Goal: Task Accomplishment & Management: Manage account settings

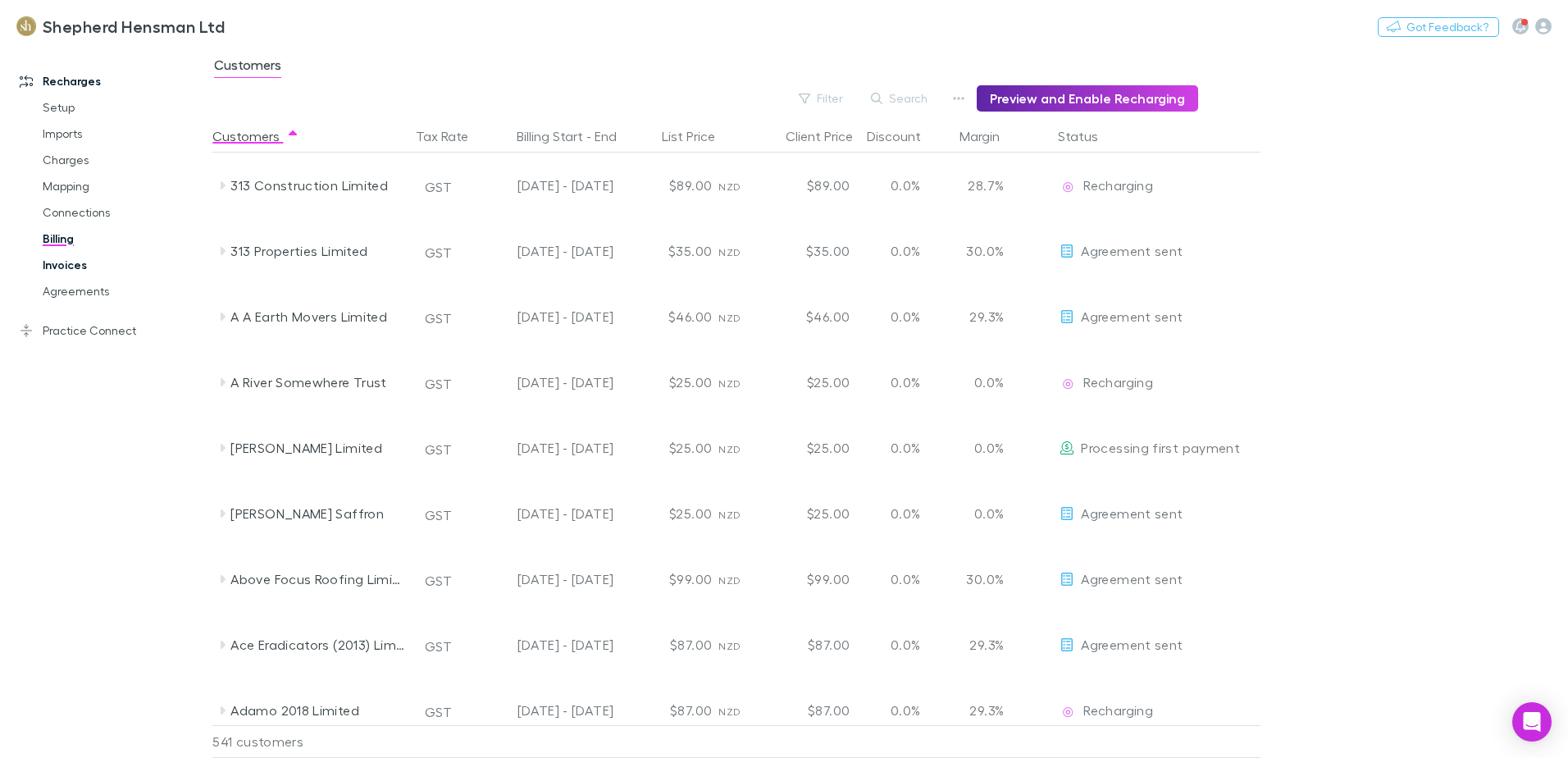
click at [75, 269] on link "Invoices" at bounding box center [123, 265] width 195 height 26
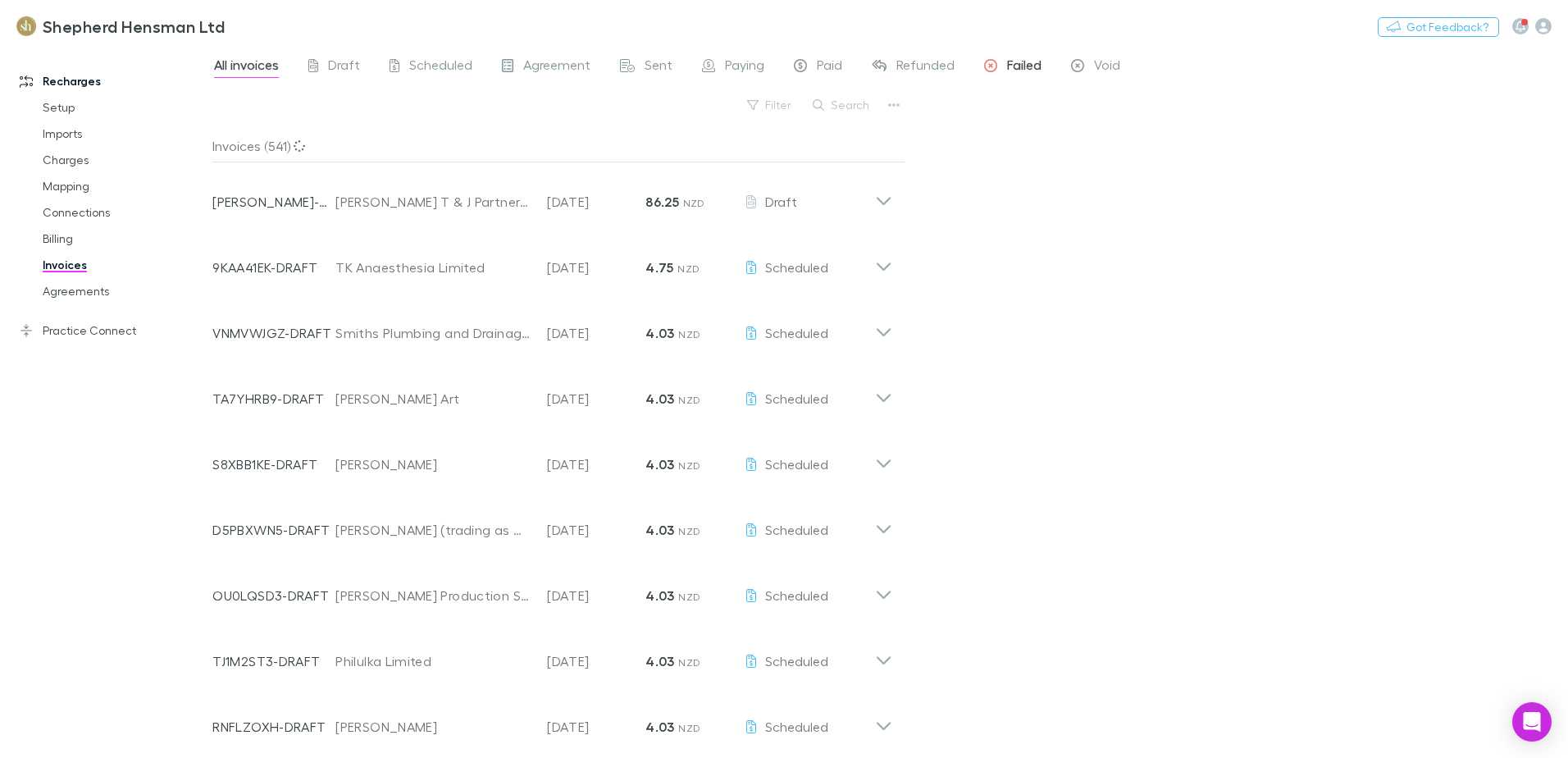
click at [1012, 63] on span "Failed" at bounding box center [1024, 67] width 35 height 21
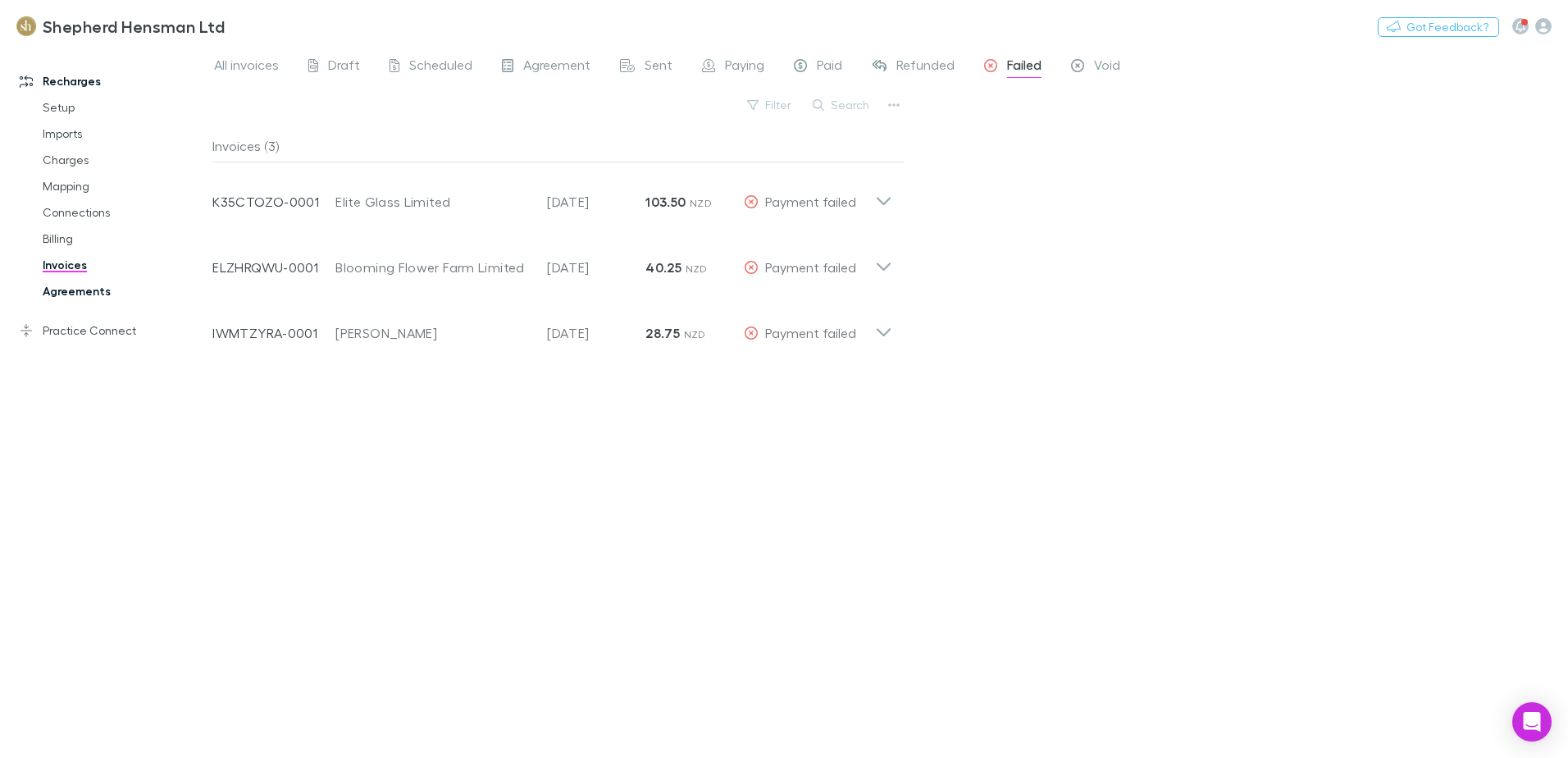
click at [80, 289] on link "Agreements" at bounding box center [123, 291] width 195 height 26
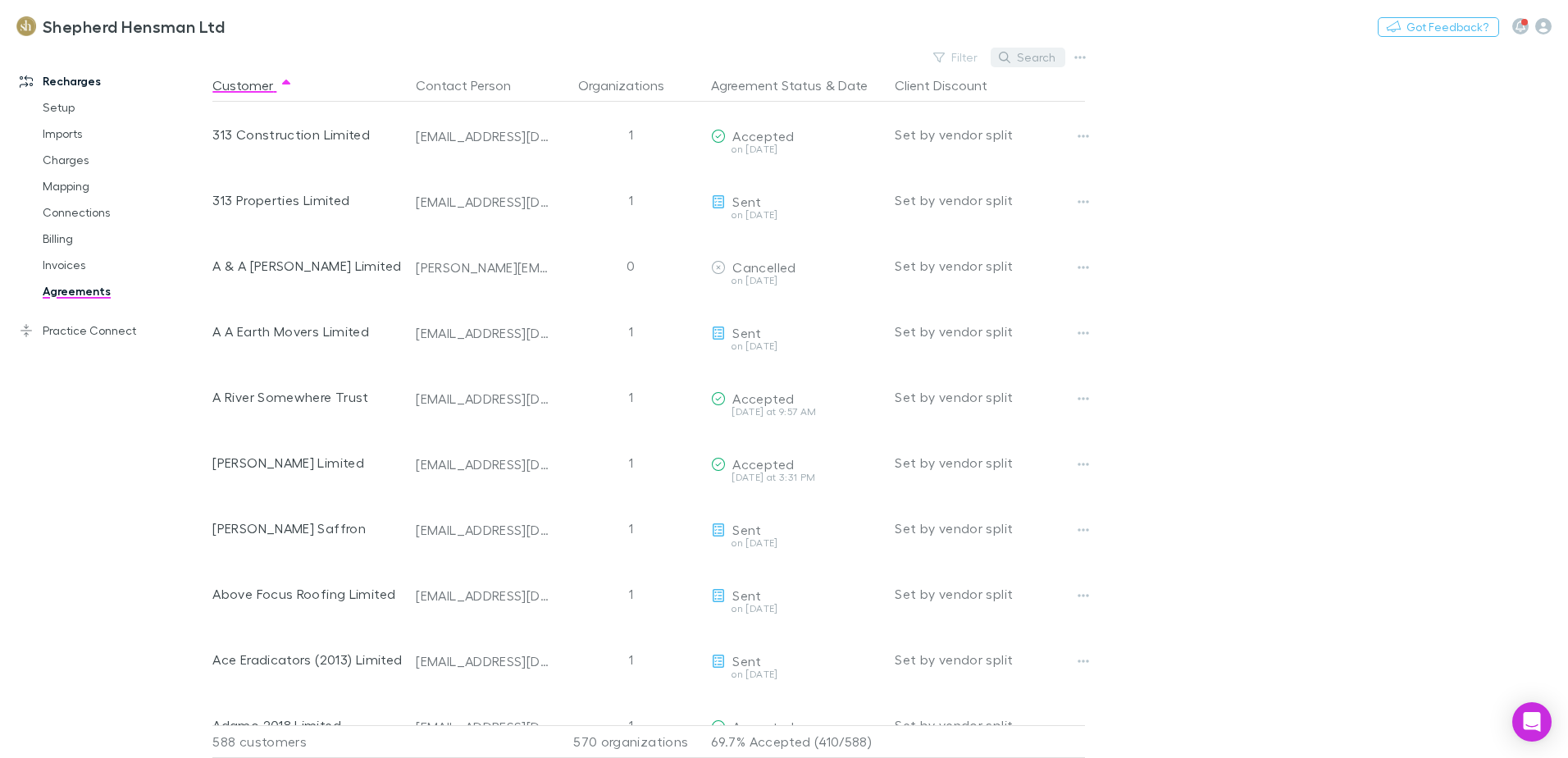
click at [1043, 61] on button "Search" at bounding box center [1028, 57] width 75 height 19
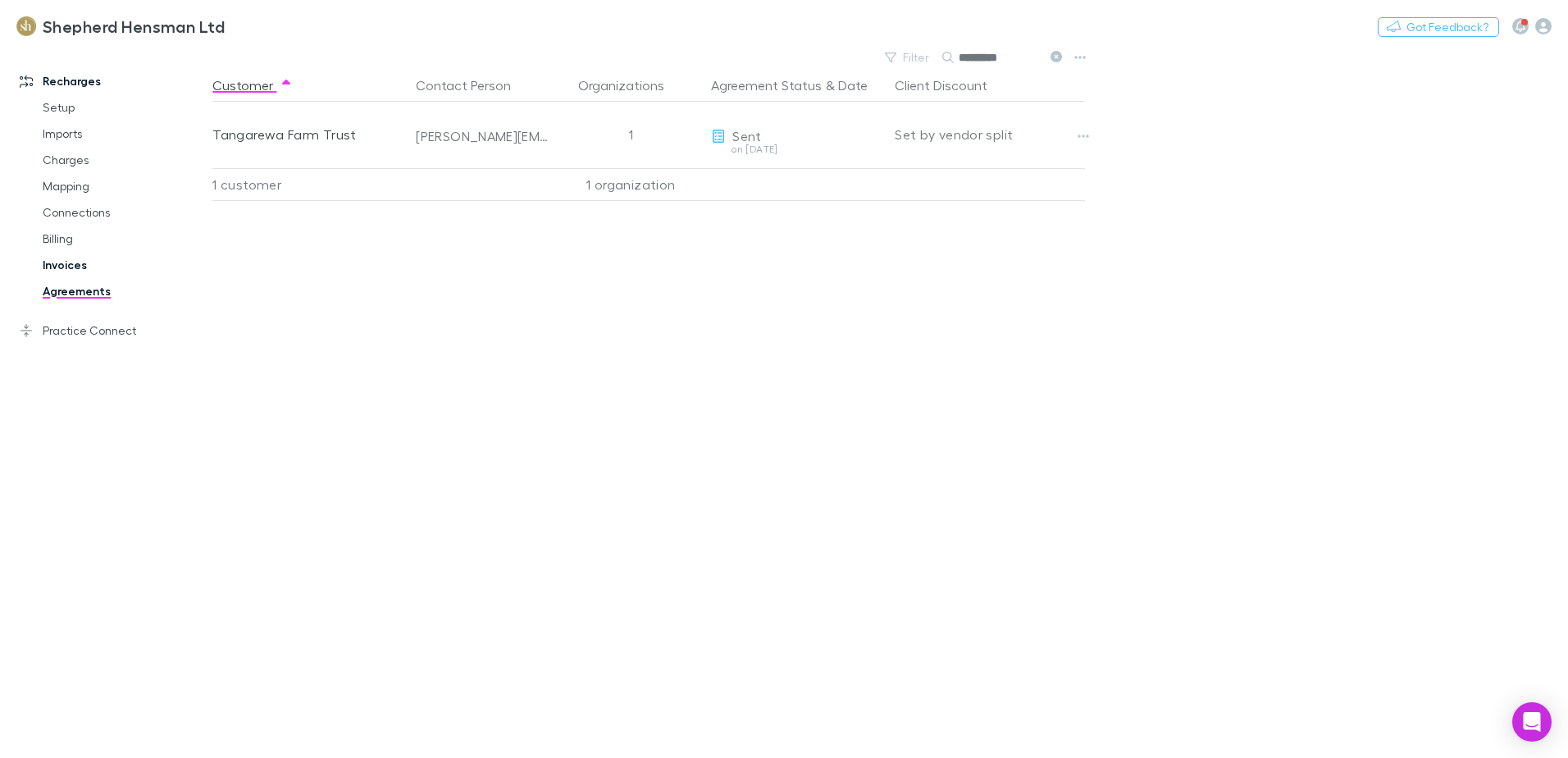
type input "*********"
click at [61, 265] on link "Invoices" at bounding box center [123, 265] width 195 height 26
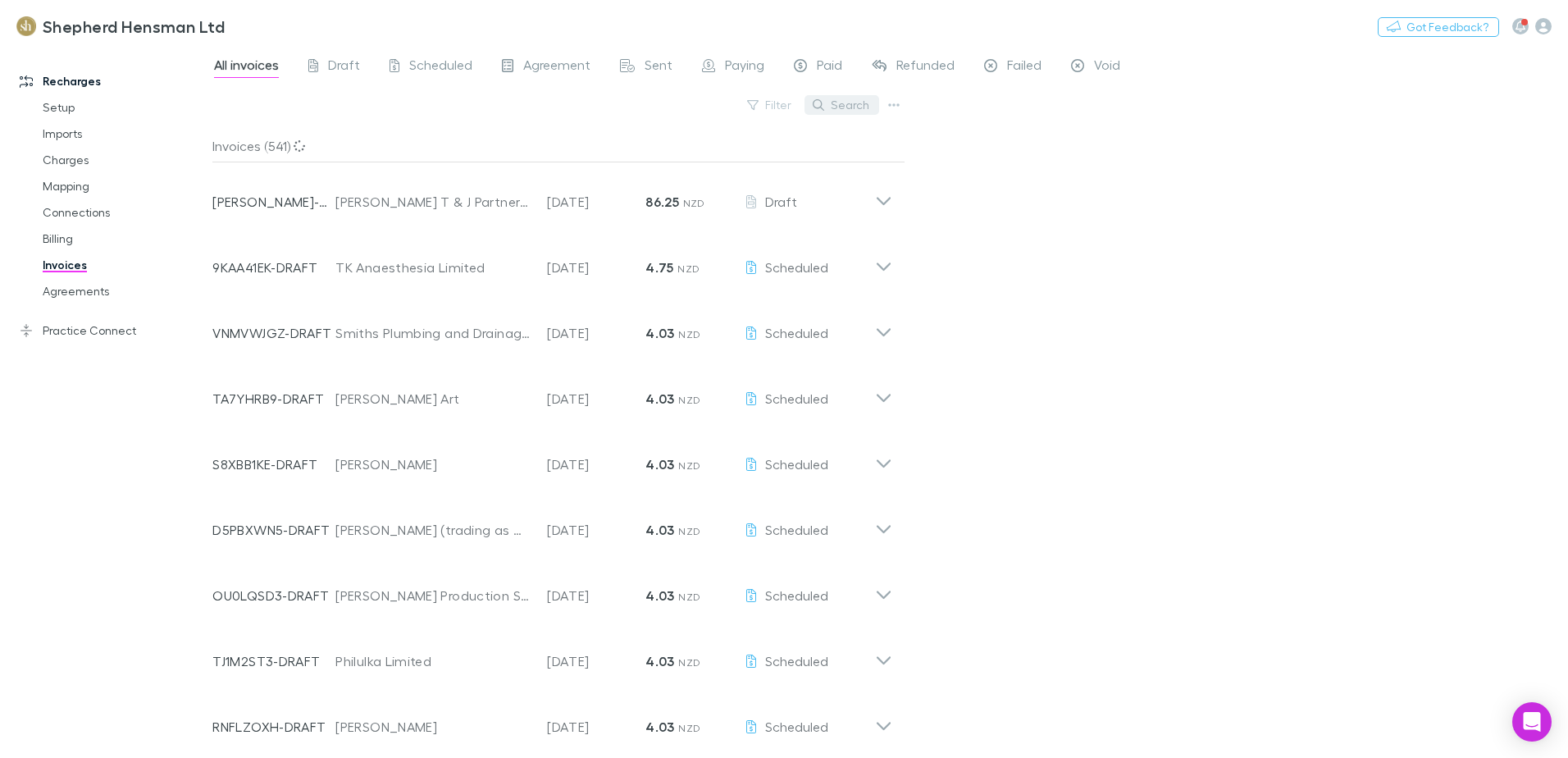
click at [844, 102] on button "Search" at bounding box center [842, 105] width 75 height 19
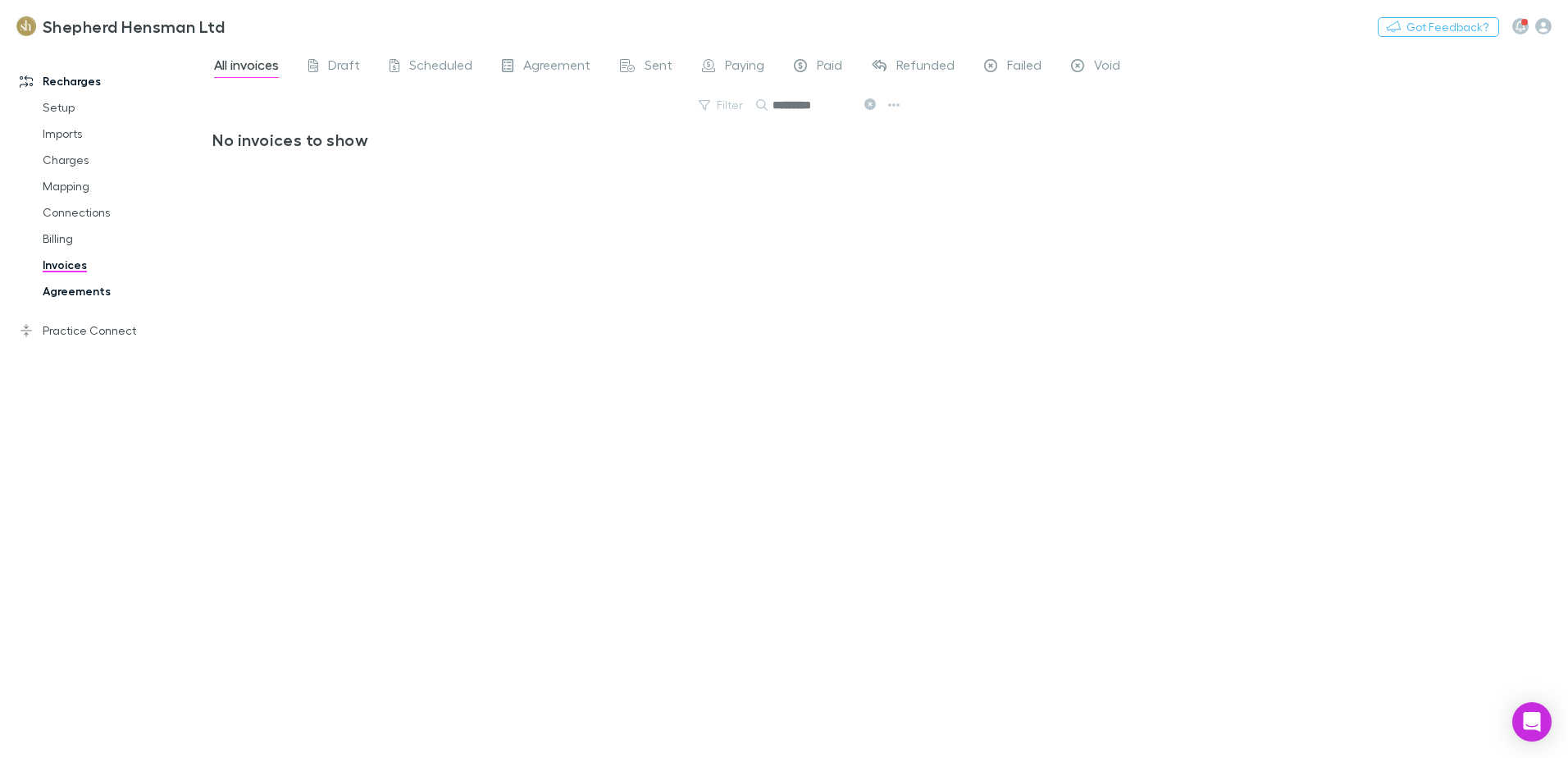
type input "*********"
click at [97, 290] on link "Agreements" at bounding box center [123, 291] width 195 height 26
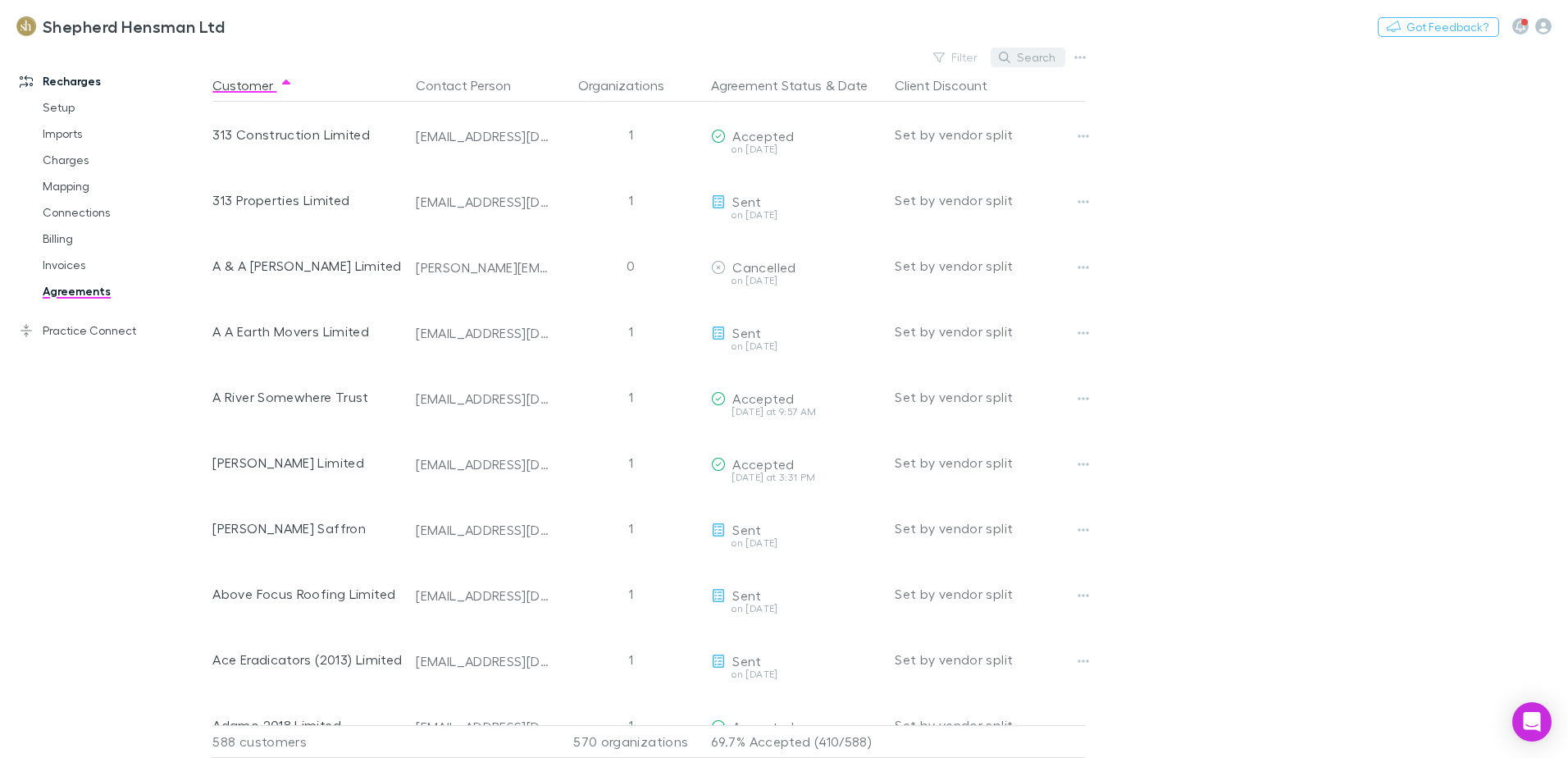
click at [1052, 48] on button "Search" at bounding box center [1028, 57] width 75 height 19
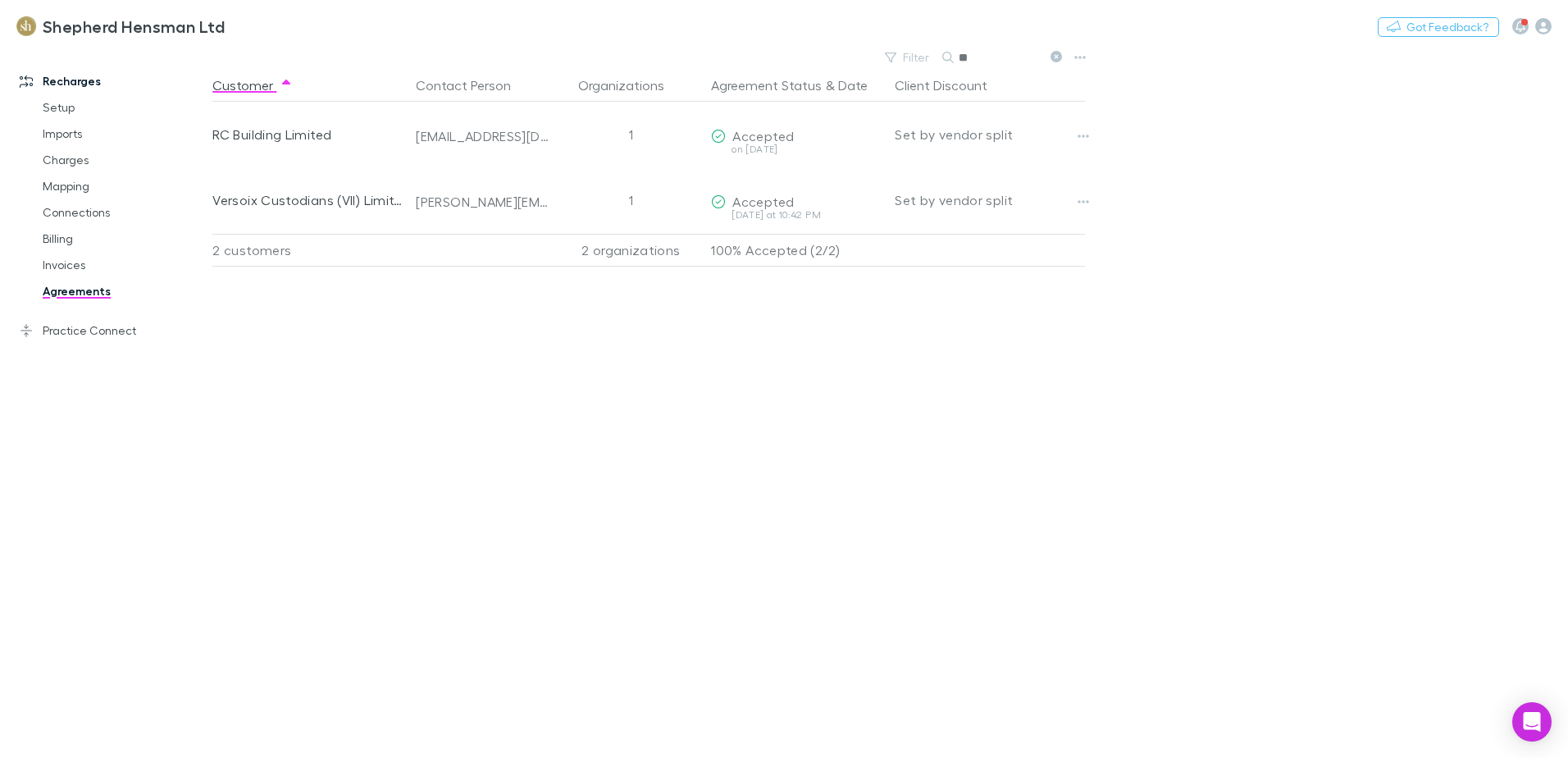
type input "*"
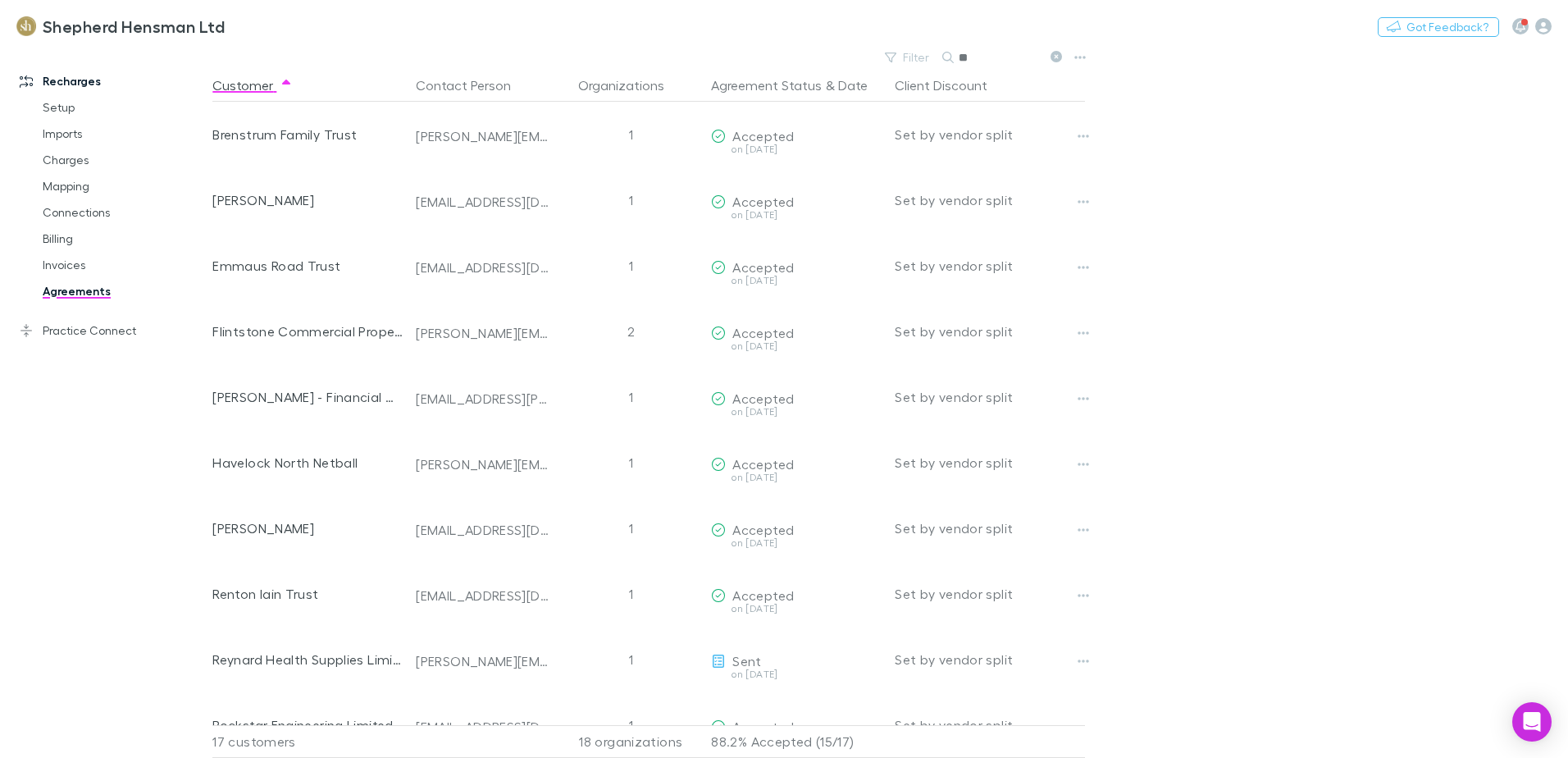
type input "*"
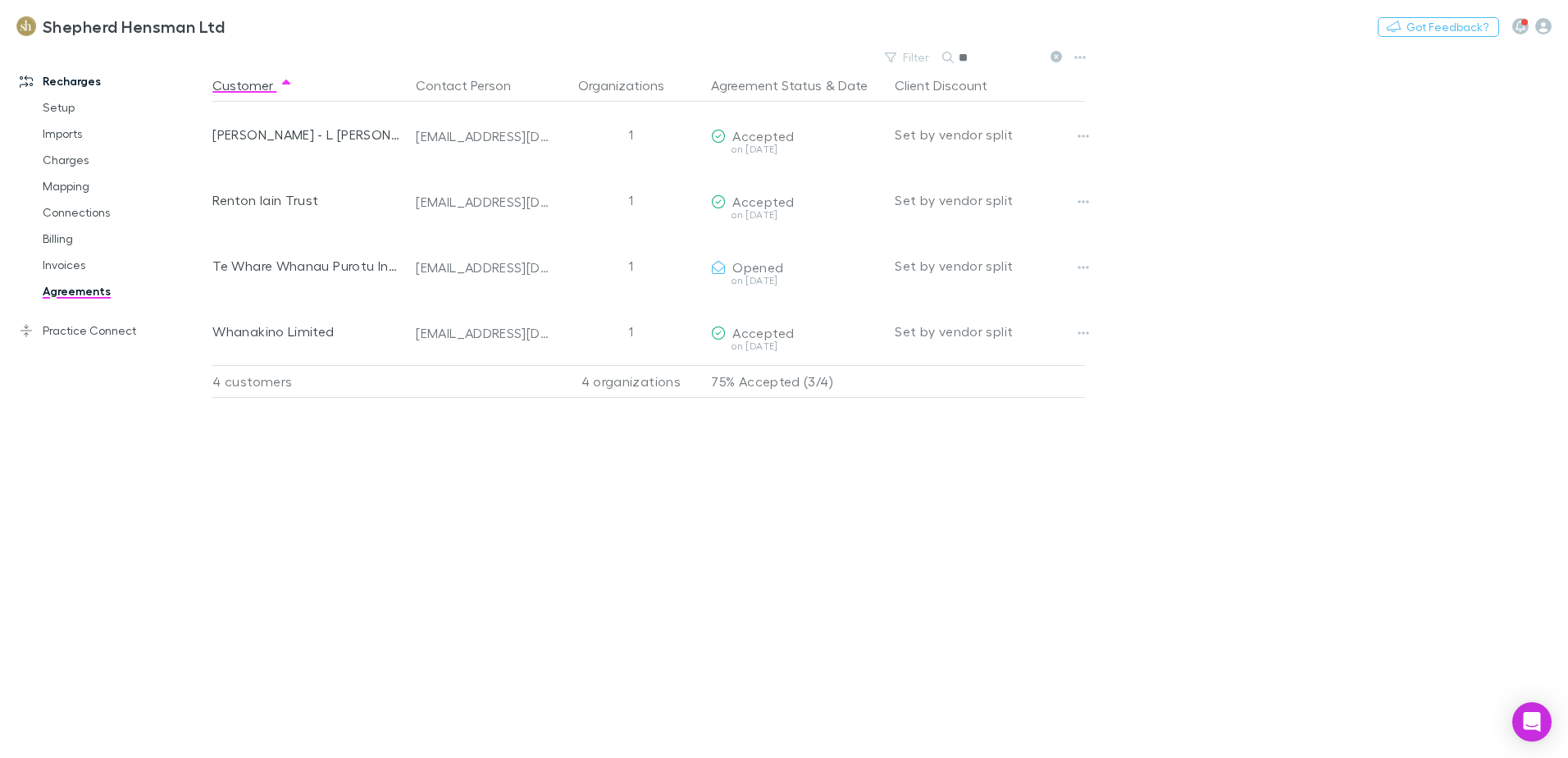
type input "*"
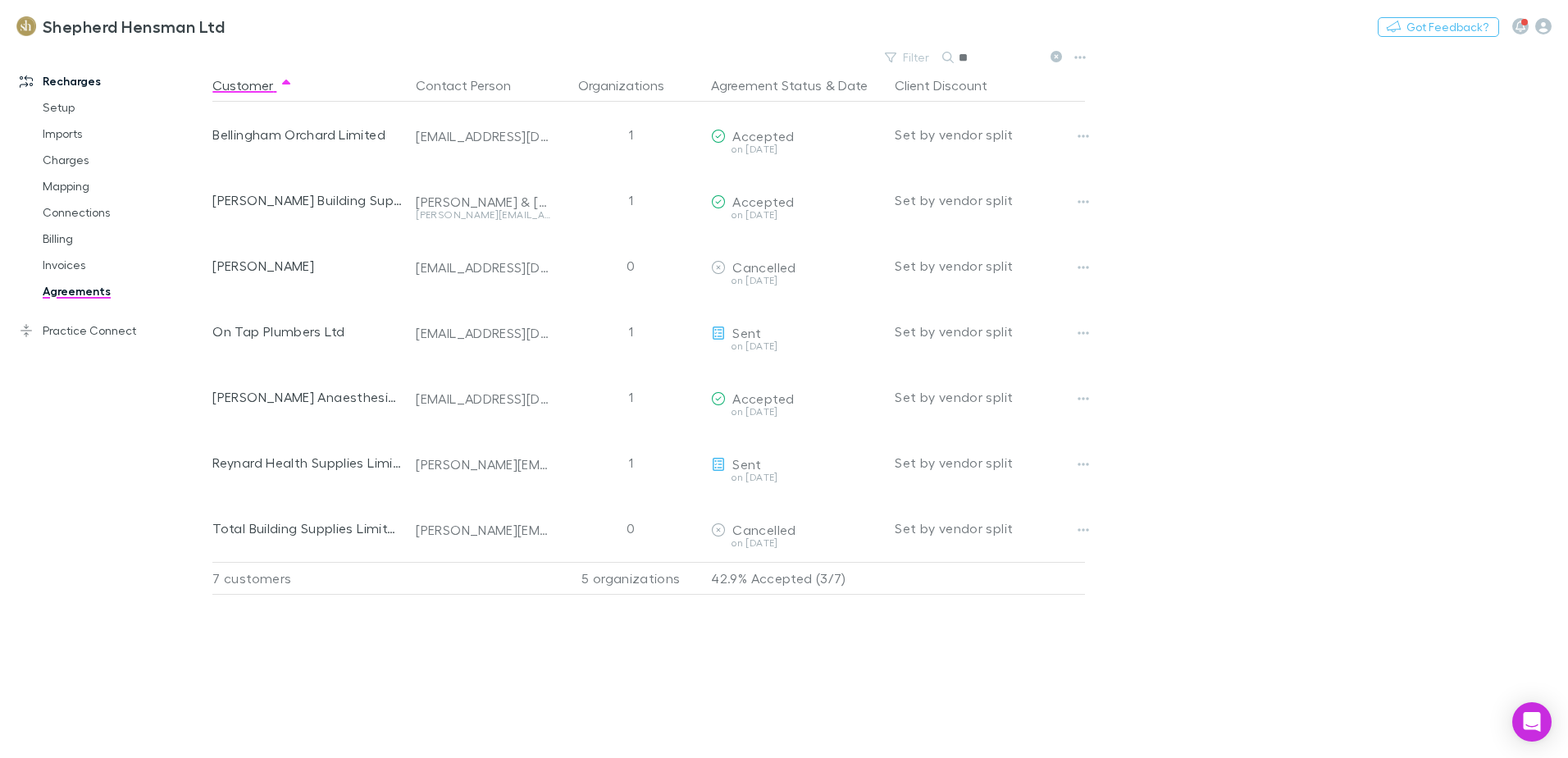
type input "*"
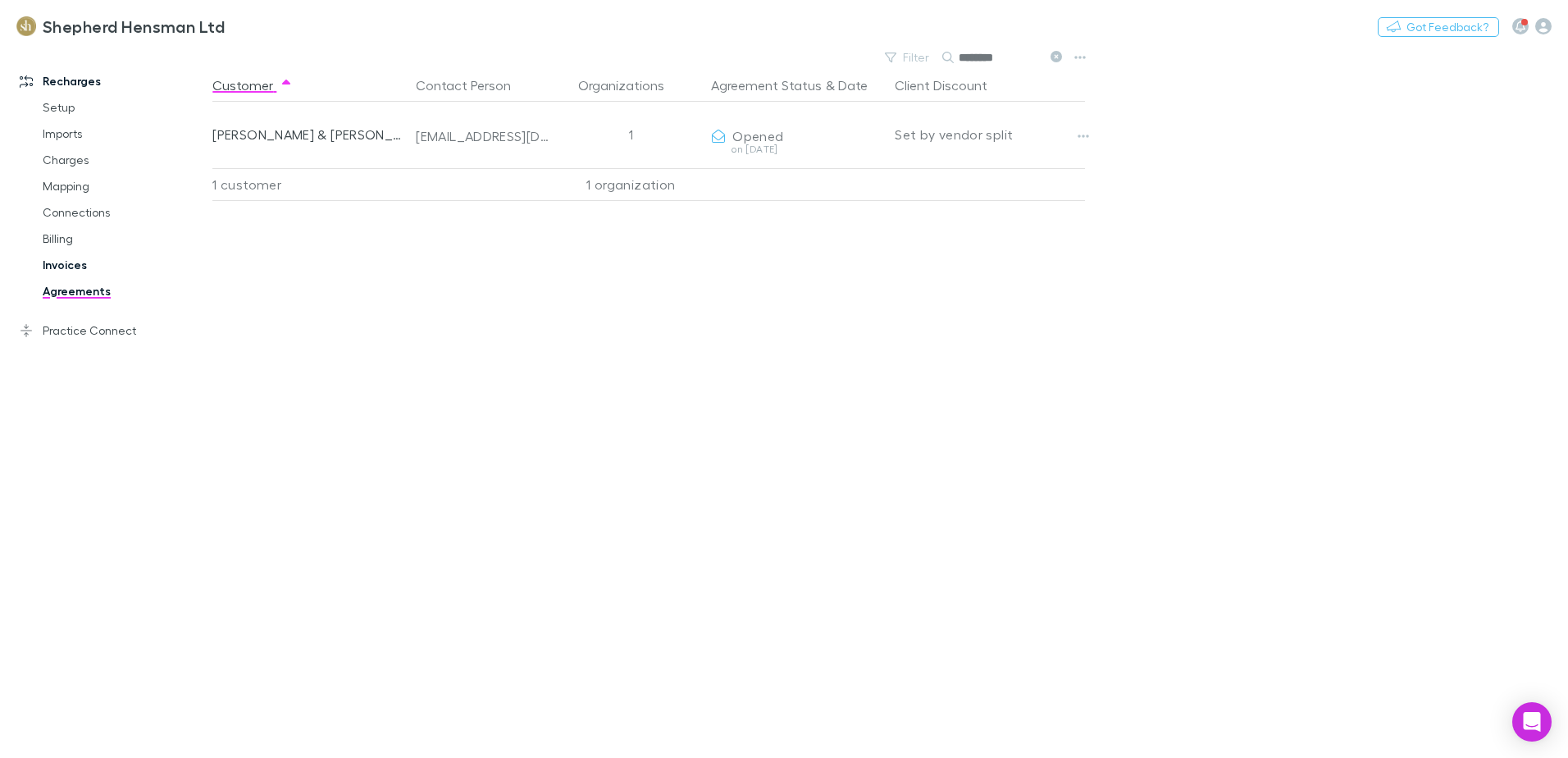
type input "********"
click at [65, 263] on link "Invoices" at bounding box center [123, 265] width 195 height 26
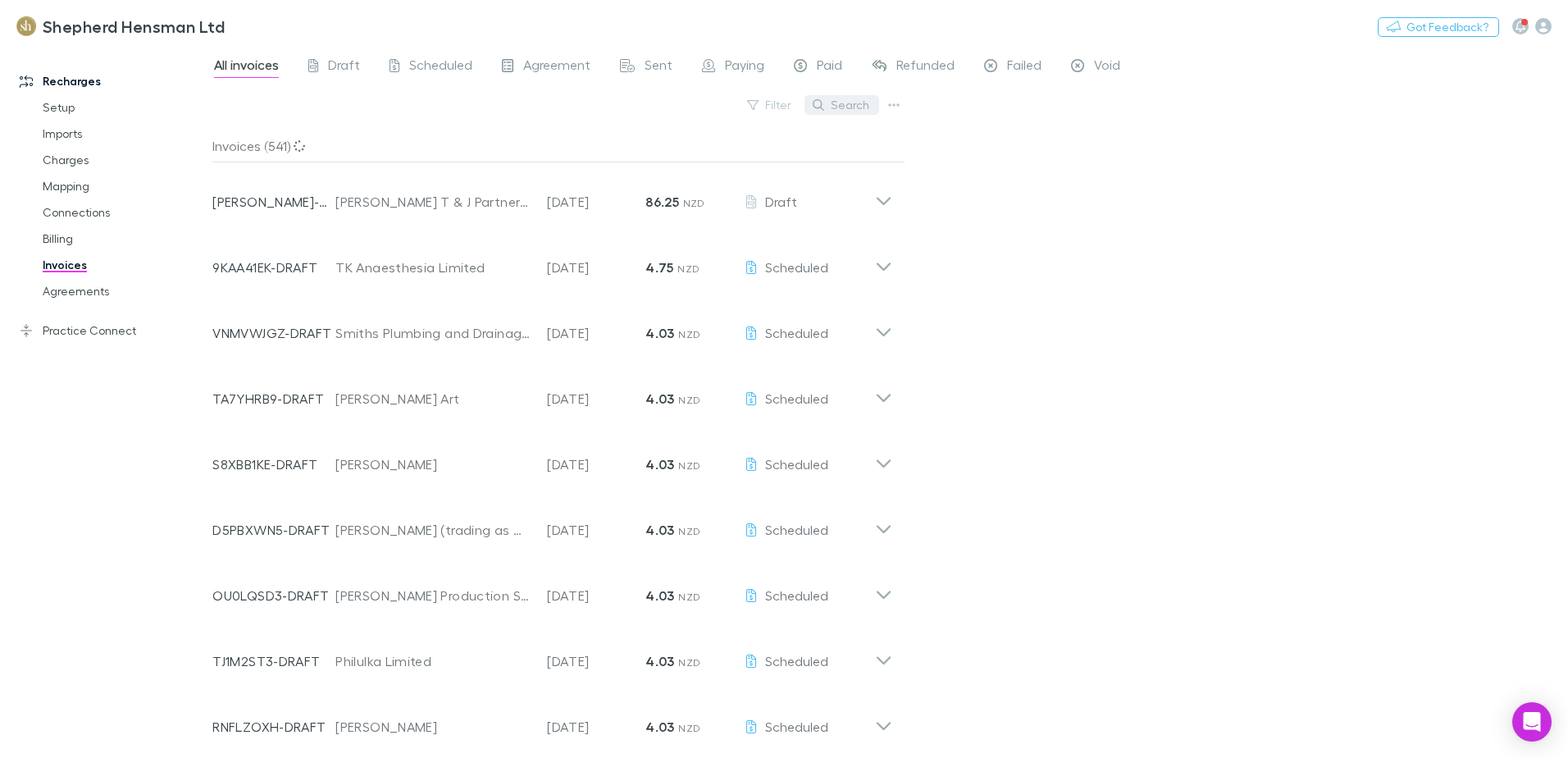
click at [864, 106] on button "Search" at bounding box center [842, 105] width 75 height 19
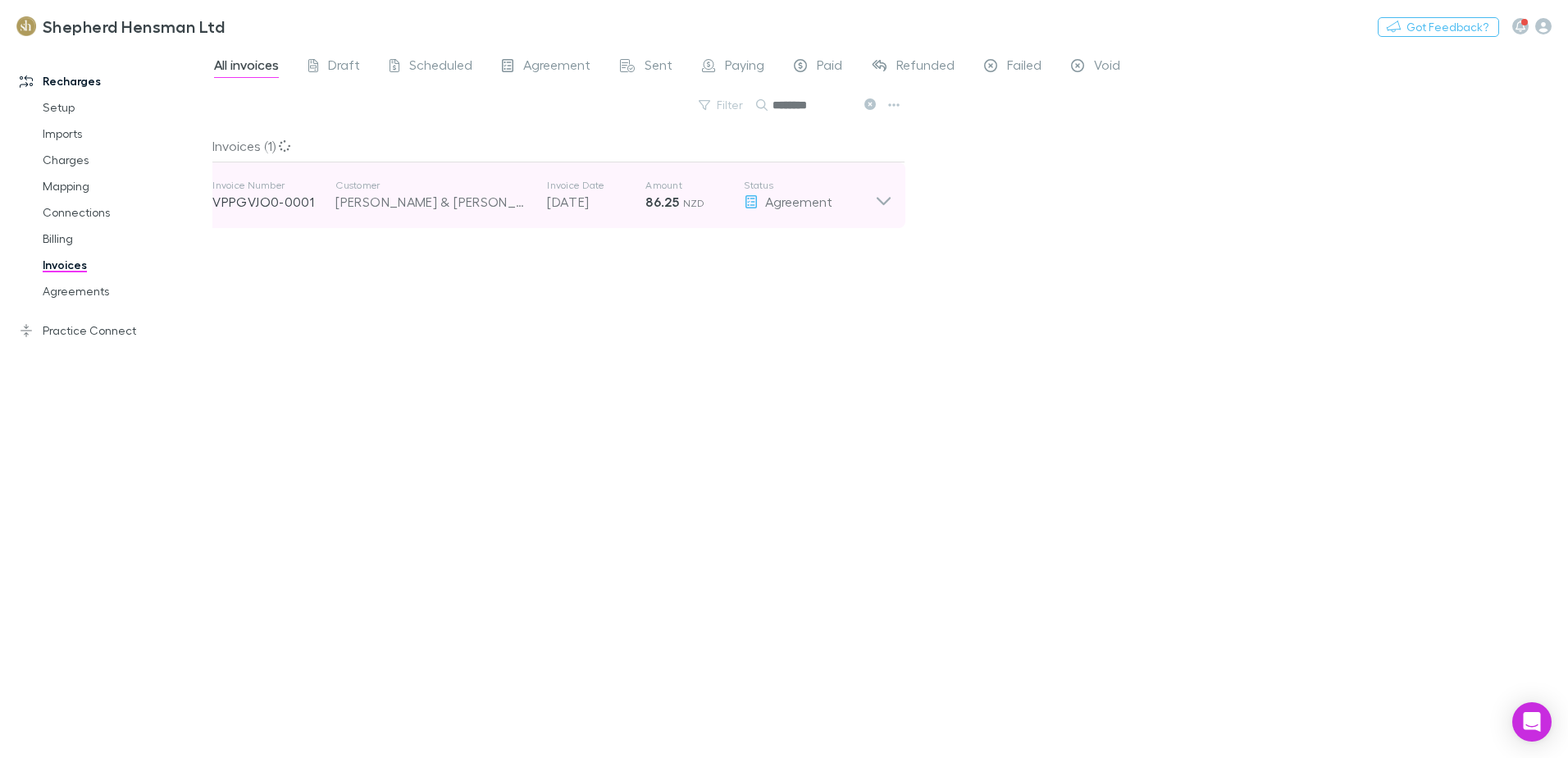
type input "********"
click at [883, 202] on icon at bounding box center [884, 200] width 13 height 9
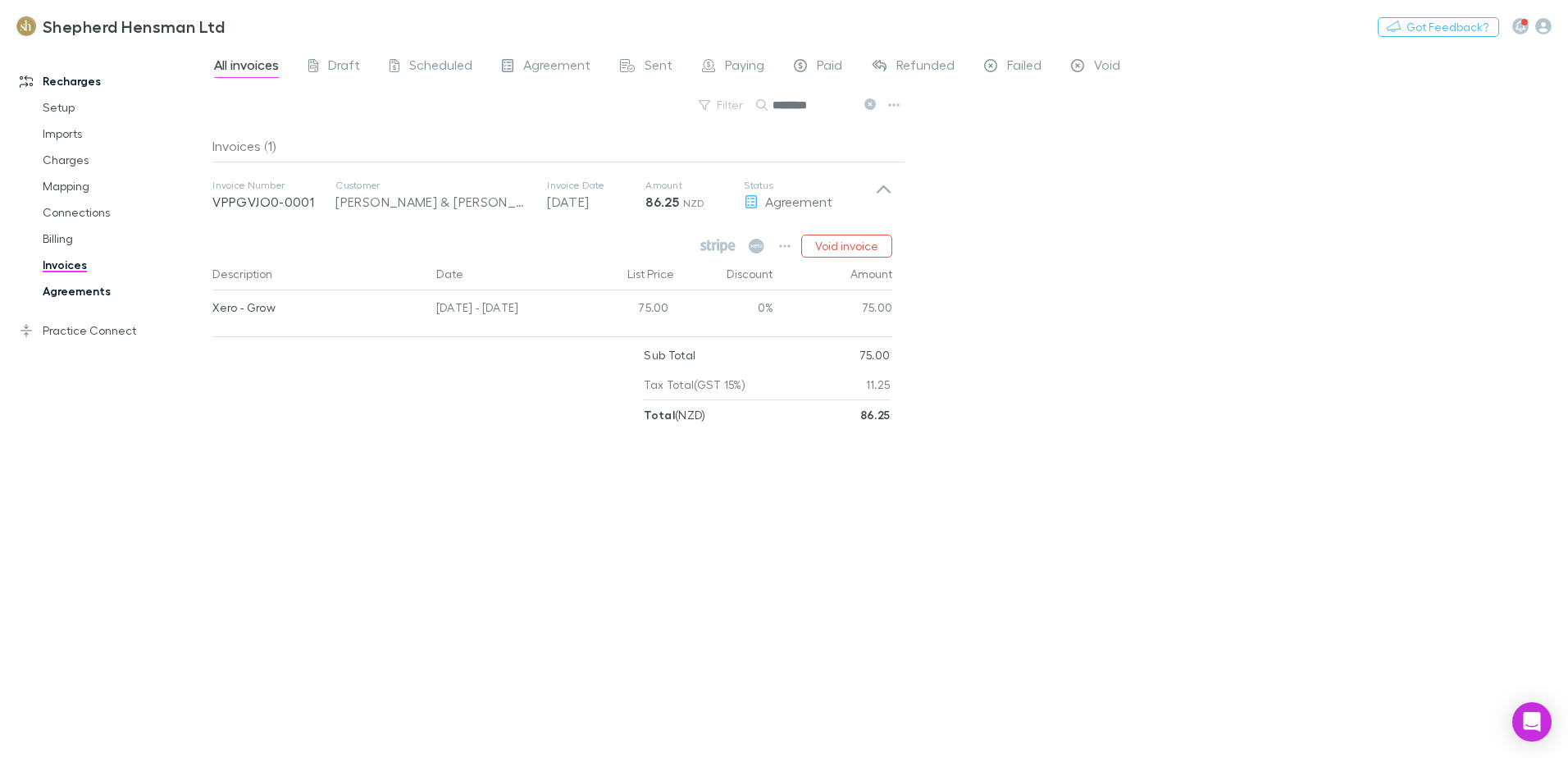
click at [81, 291] on link "Agreements" at bounding box center [123, 291] width 195 height 26
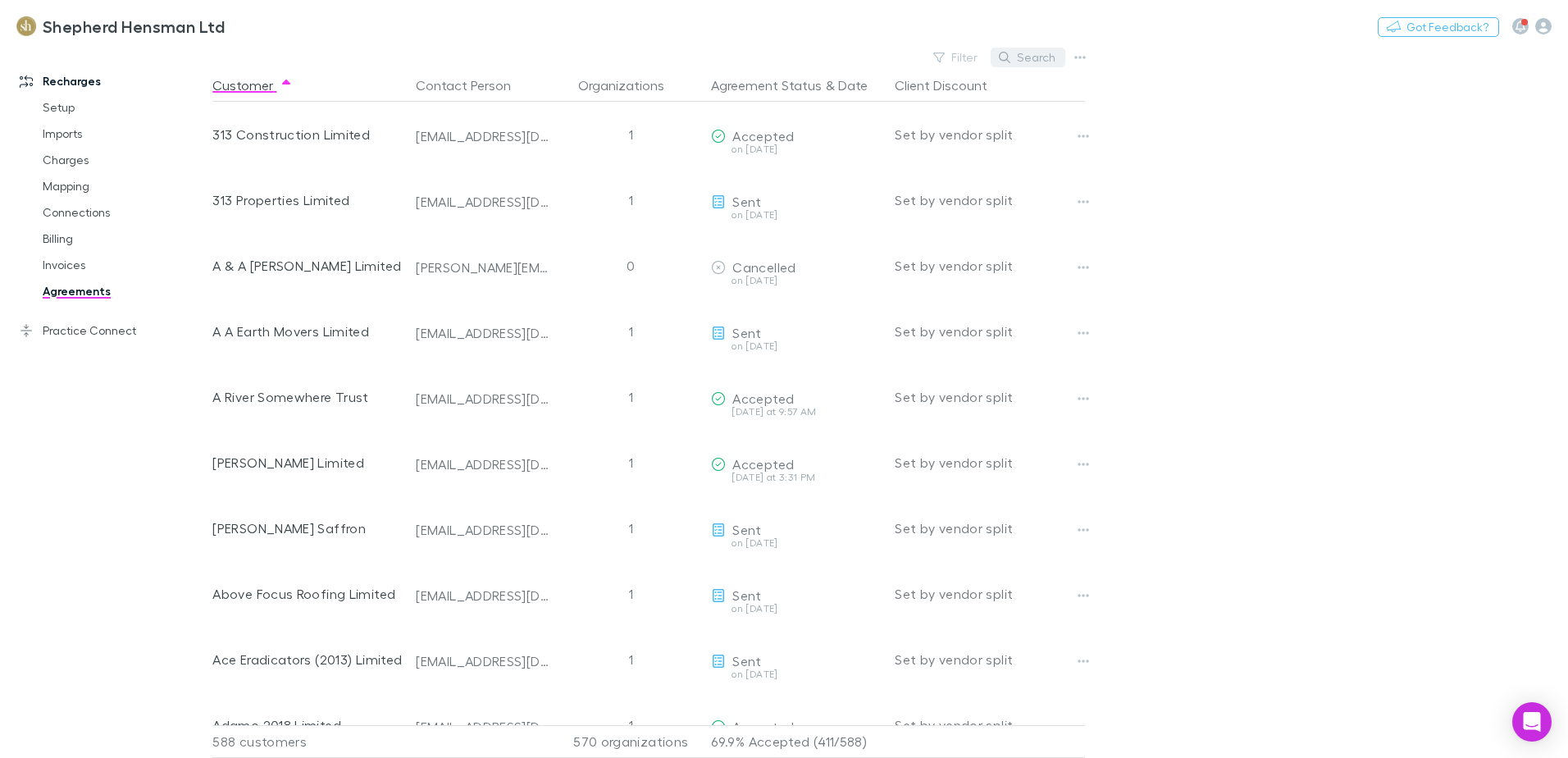
click at [1029, 56] on button "Search" at bounding box center [1028, 57] width 75 height 19
type input "*"
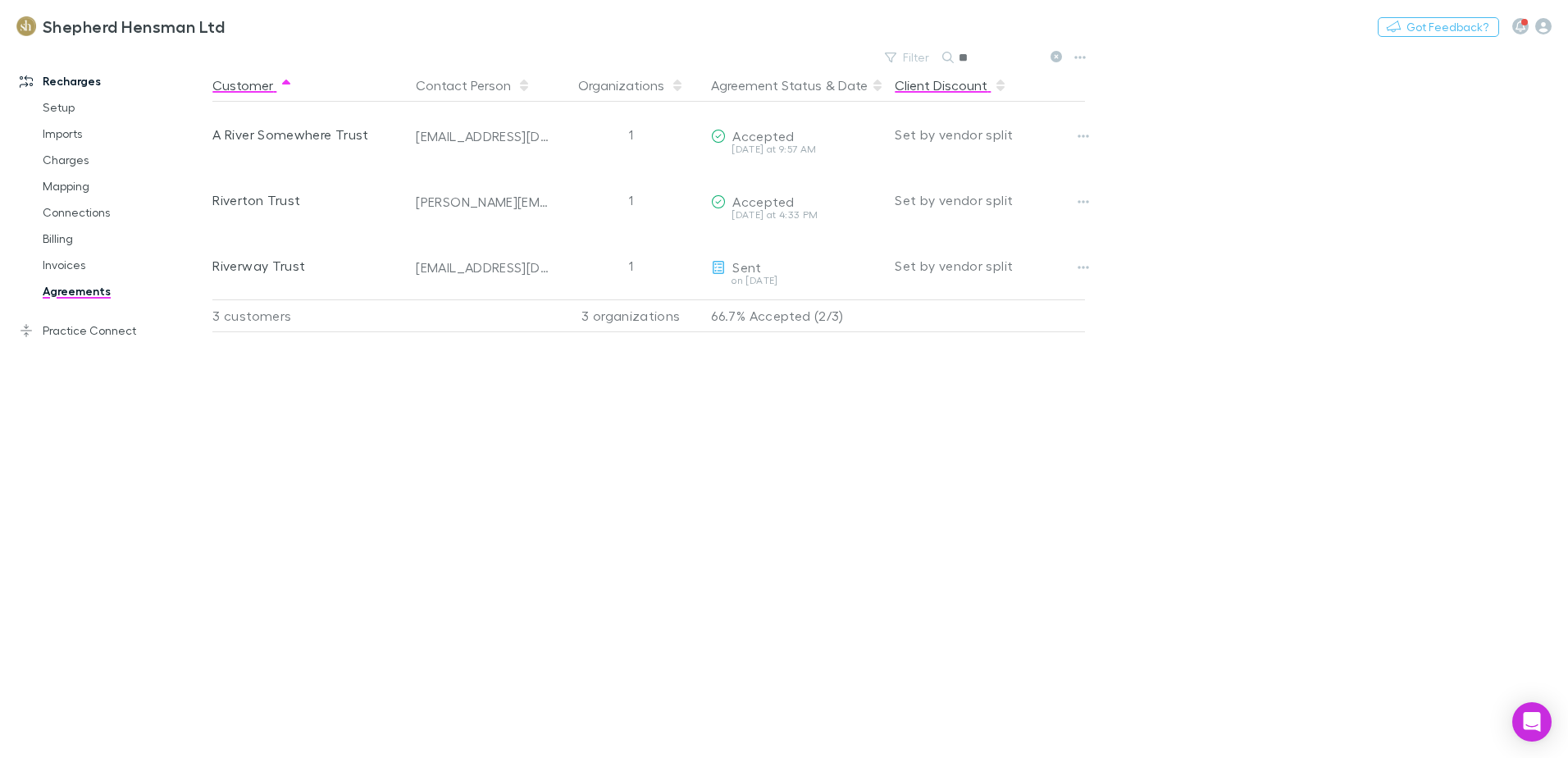
type input "*"
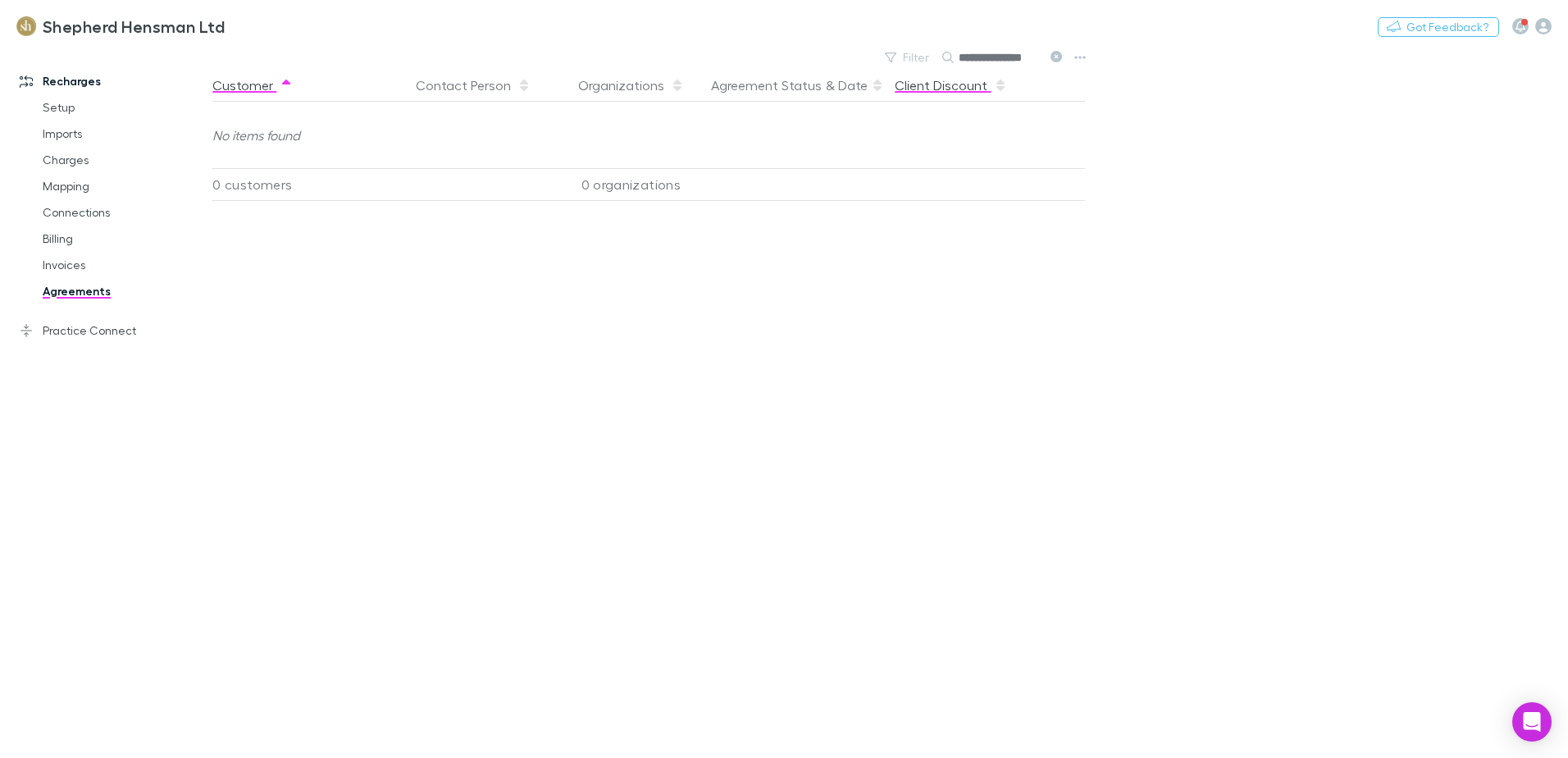
scroll to position [0, 1]
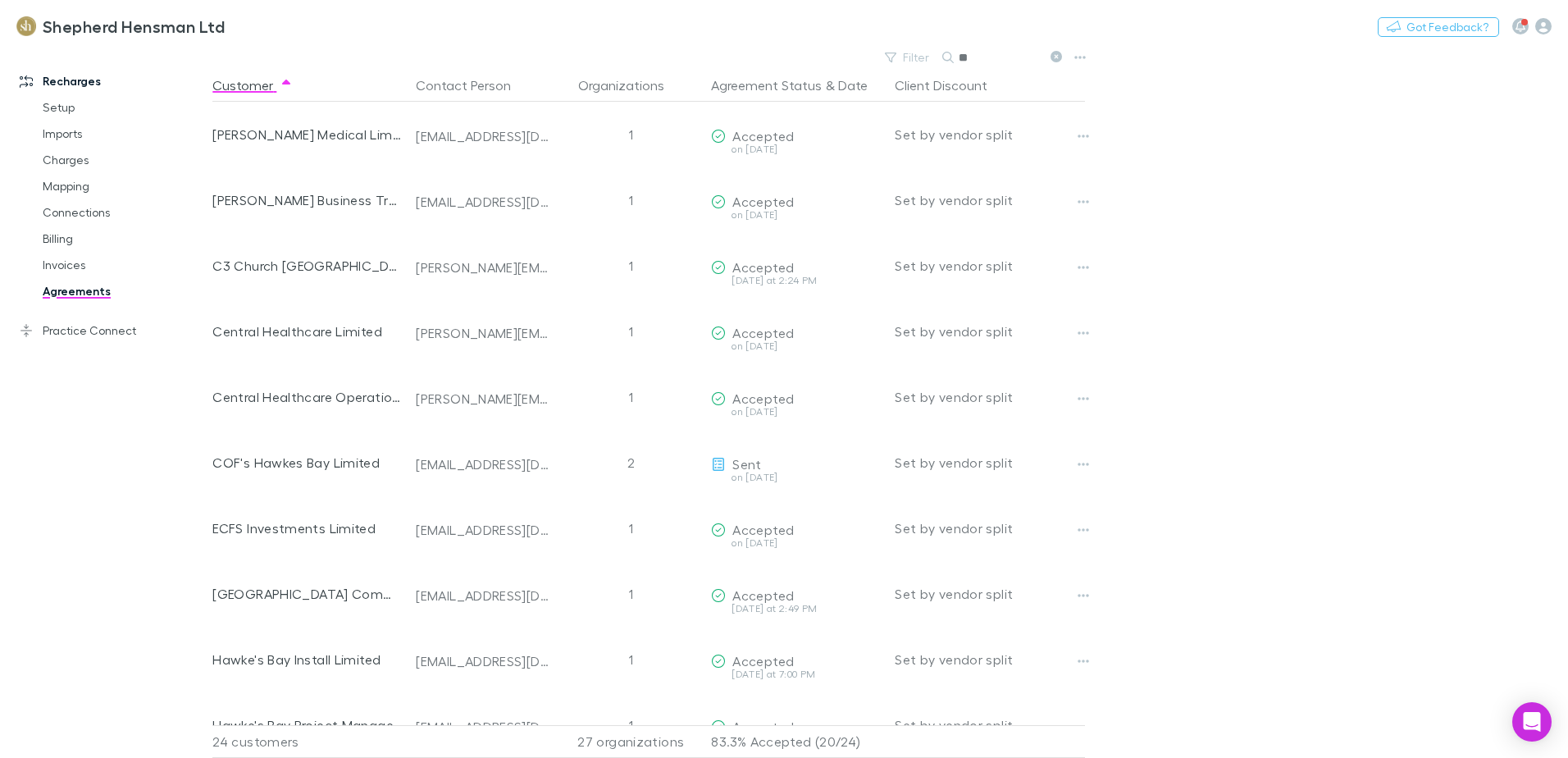
type input "*"
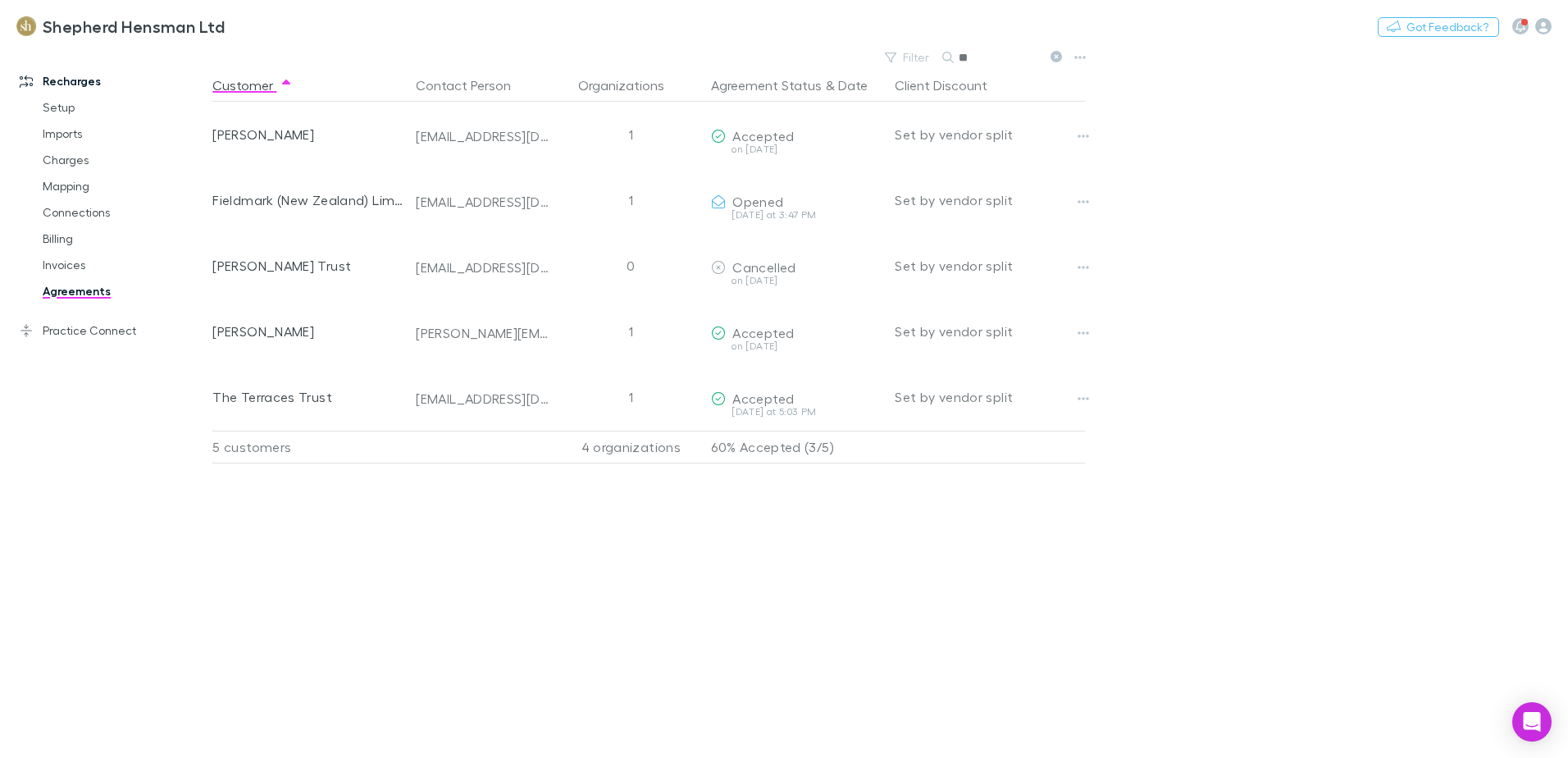
type input "*"
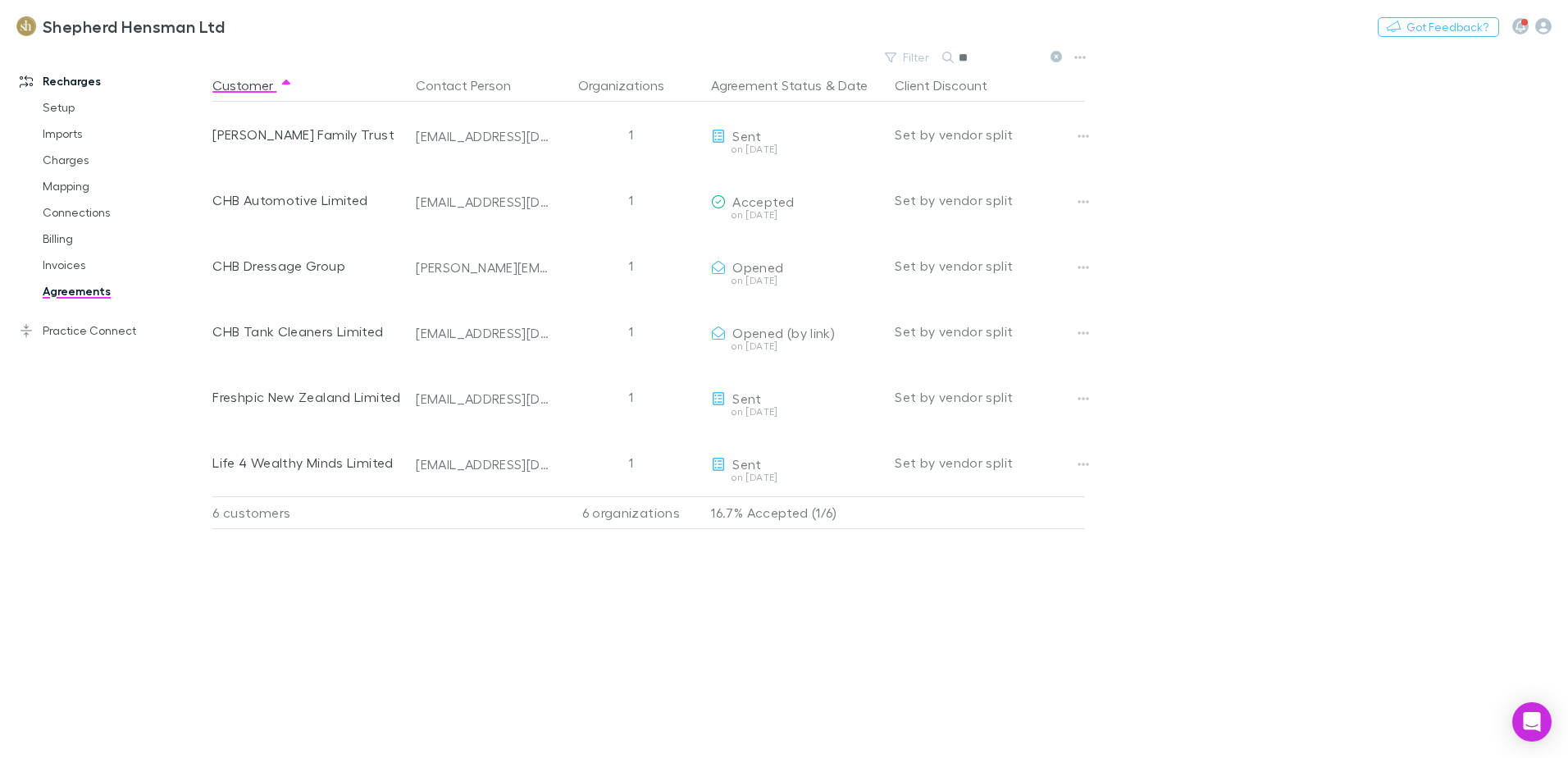
type input "*"
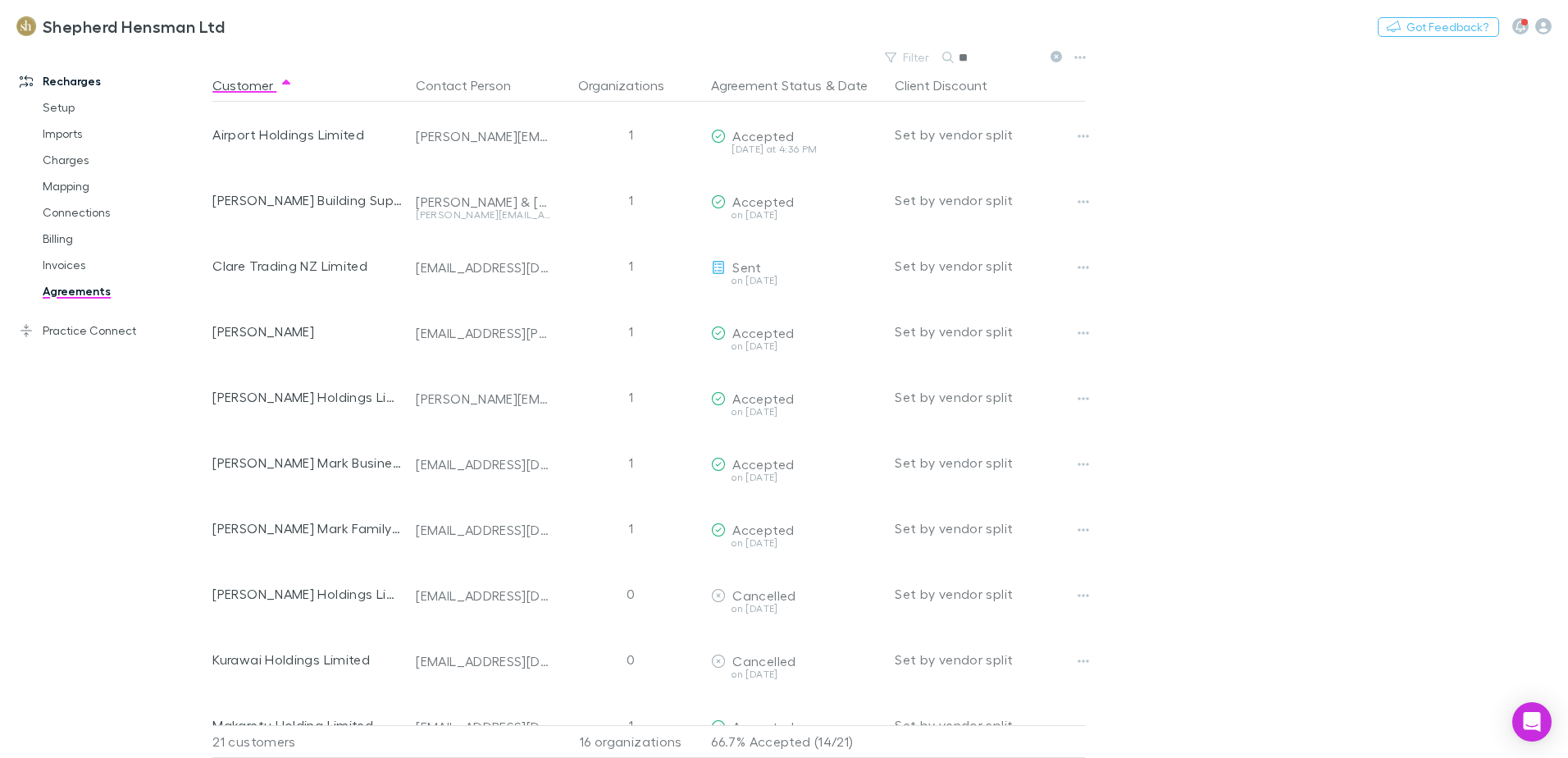
type input "*"
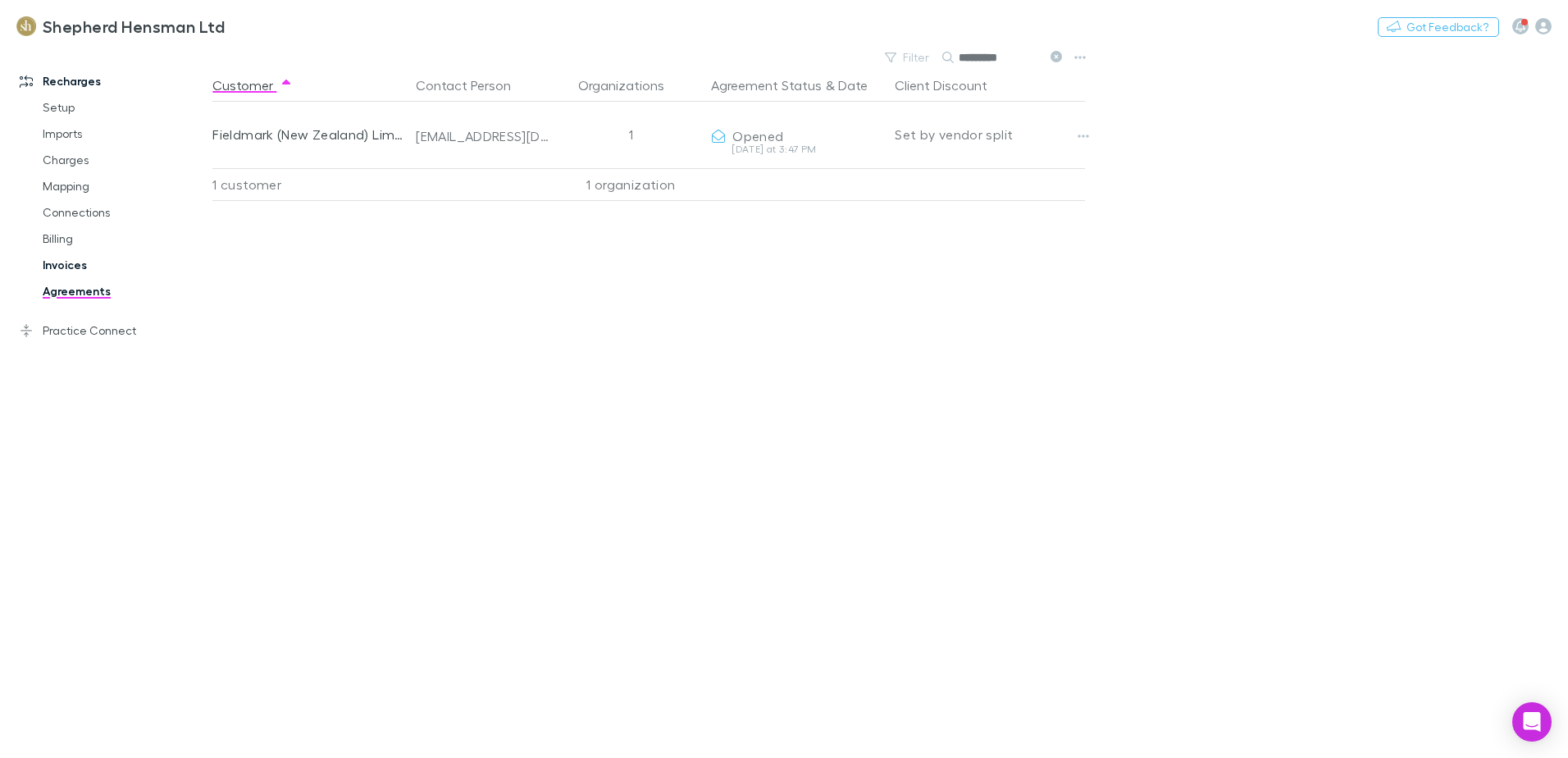
type input "*********"
click at [61, 266] on link "Invoices" at bounding box center [123, 265] width 195 height 26
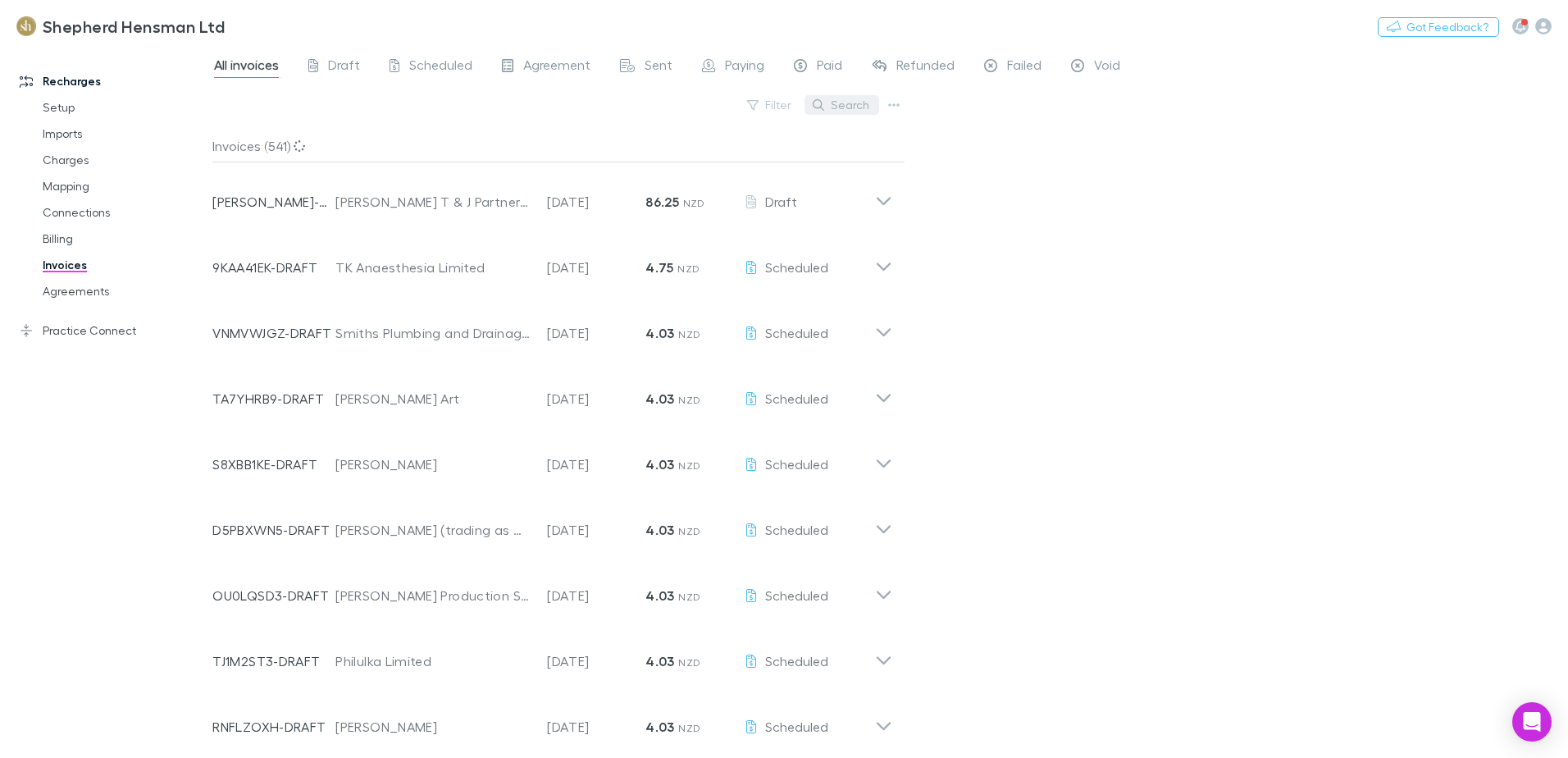
click at [860, 108] on button "Search" at bounding box center [842, 105] width 75 height 19
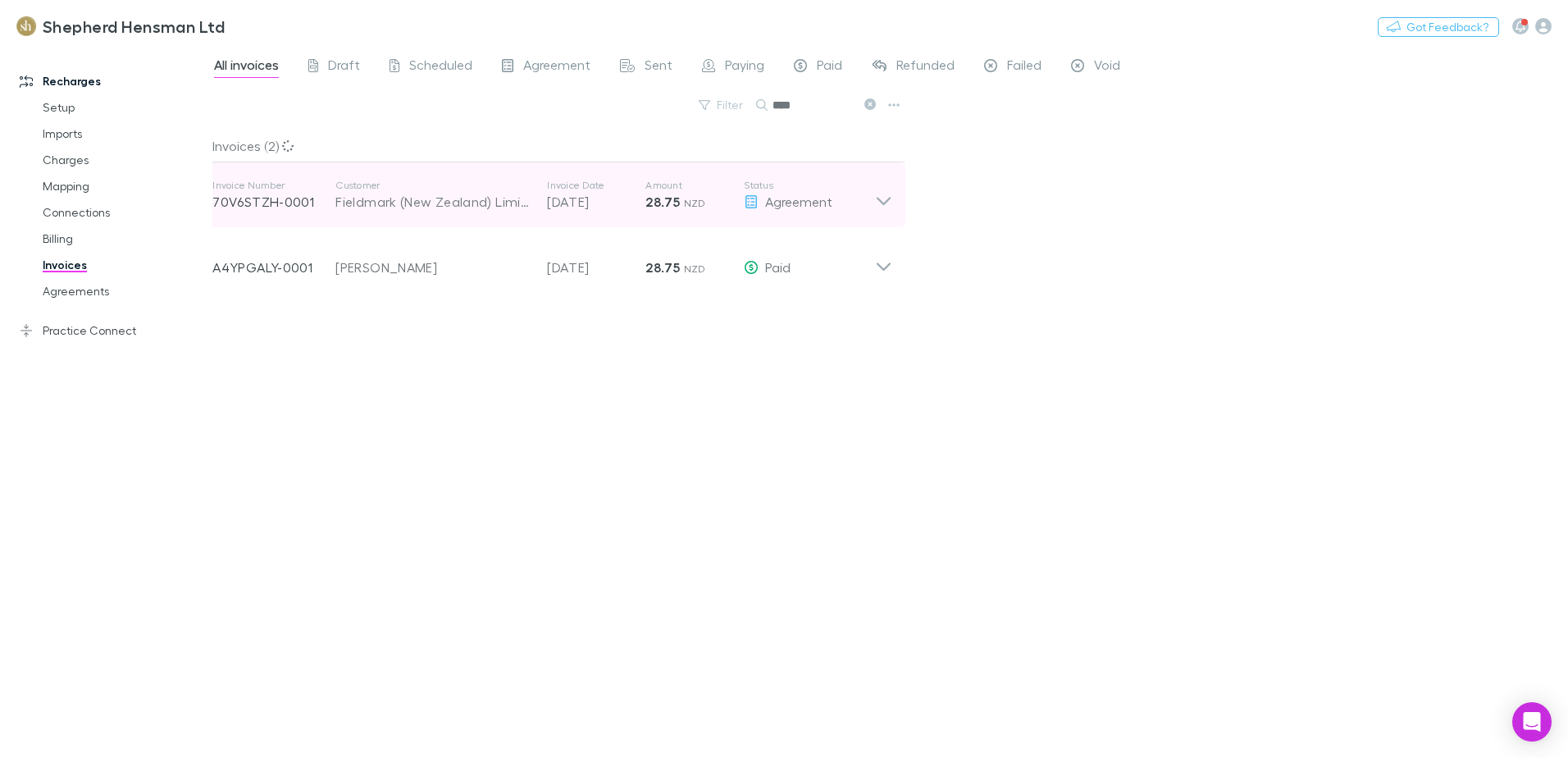
type input "****"
click at [884, 201] on icon at bounding box center [884, 196] width 17 height 33
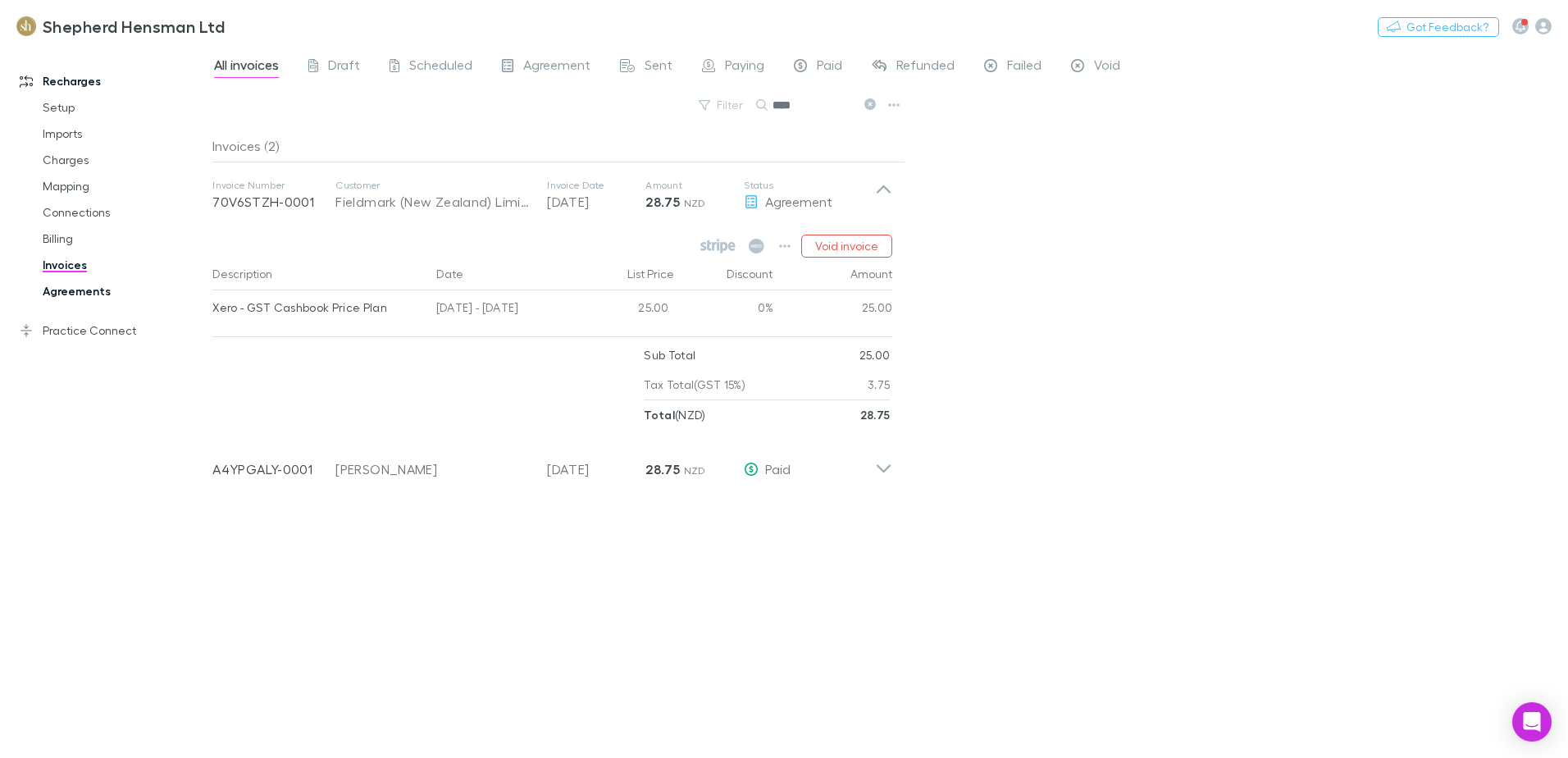
click at [81, 295] on link "Agreements" at bounding box center [123, 291] width 195 height 26
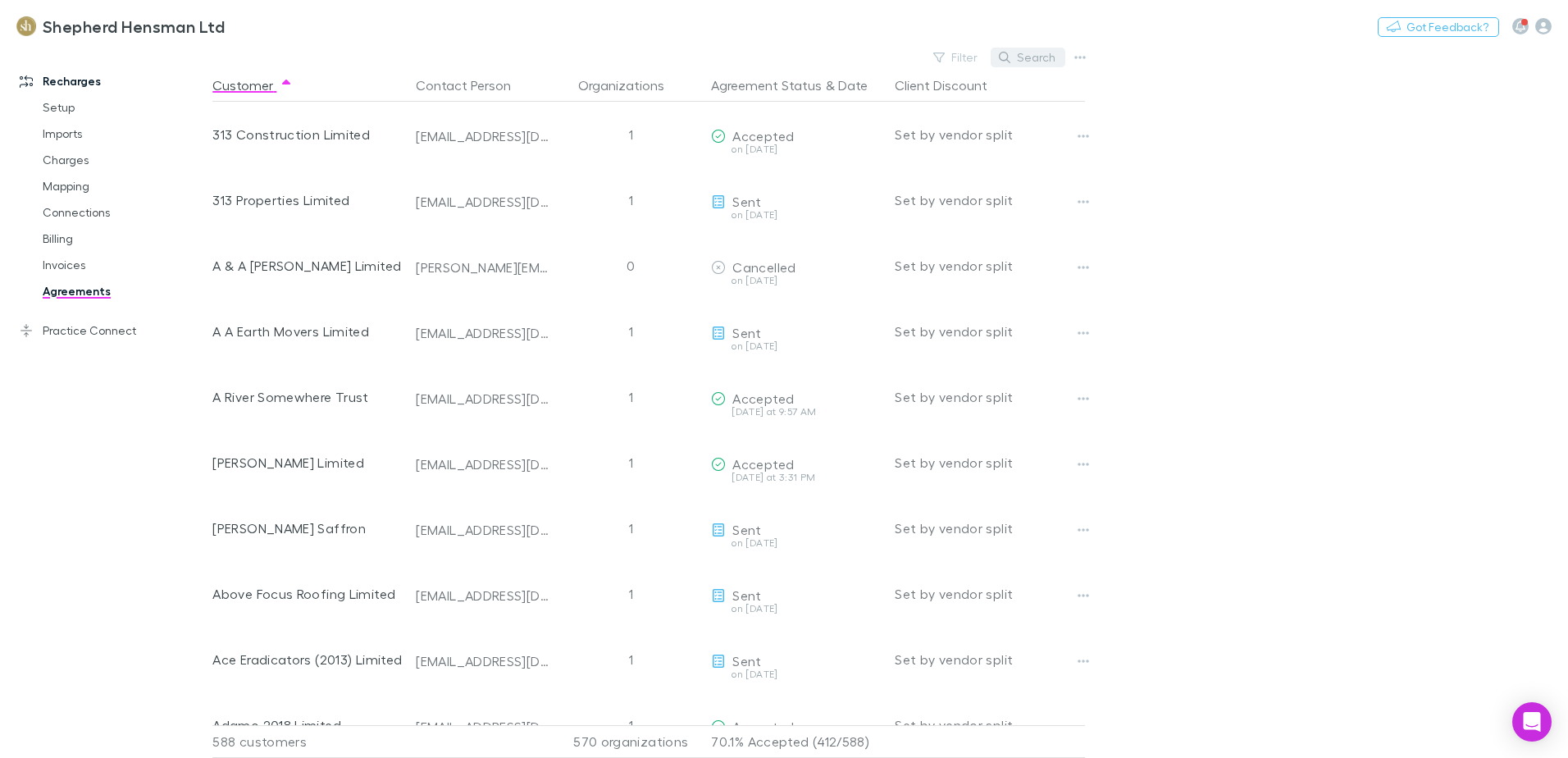
click at [1025, 59] on button "Search" at bounding box center [1028, 57] width 75 height 19
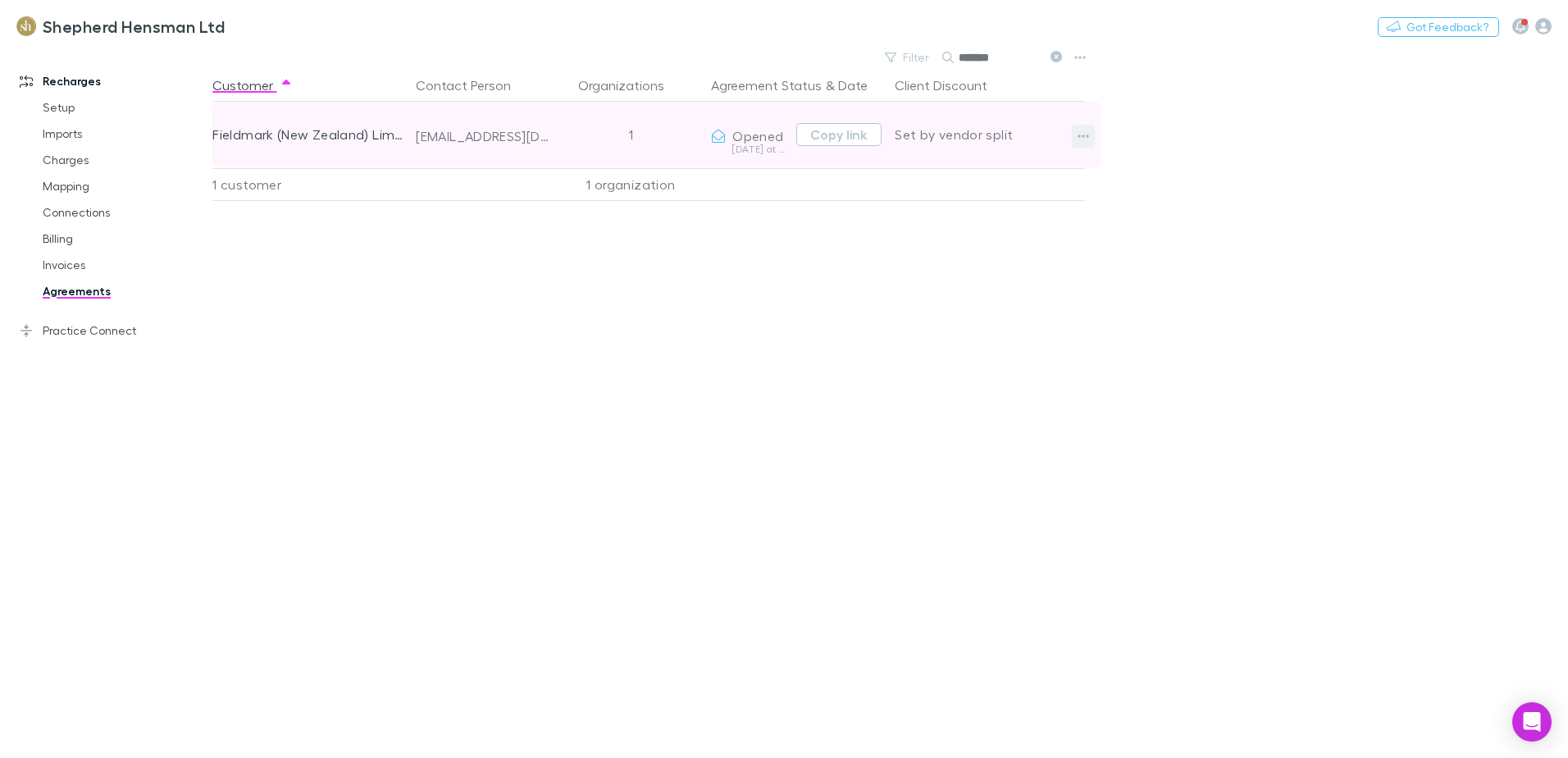
type input "*******"
click at [1076, 136] on button "button" at bounding box center [1083, 136] width 23 height 23
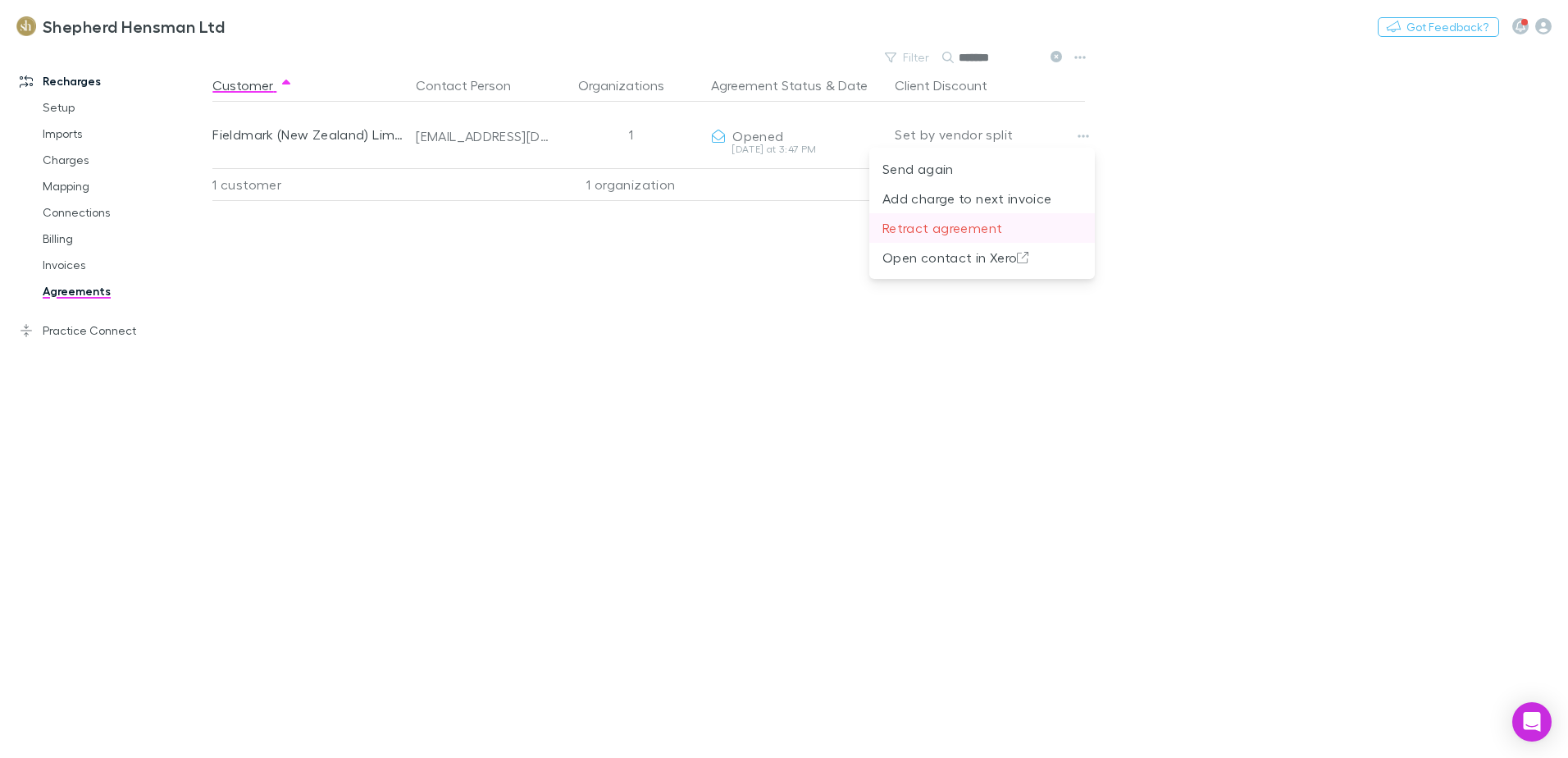
click at [913, 230] on p "Retract agreement" at bounding box center [982, 228] width 199 height 19
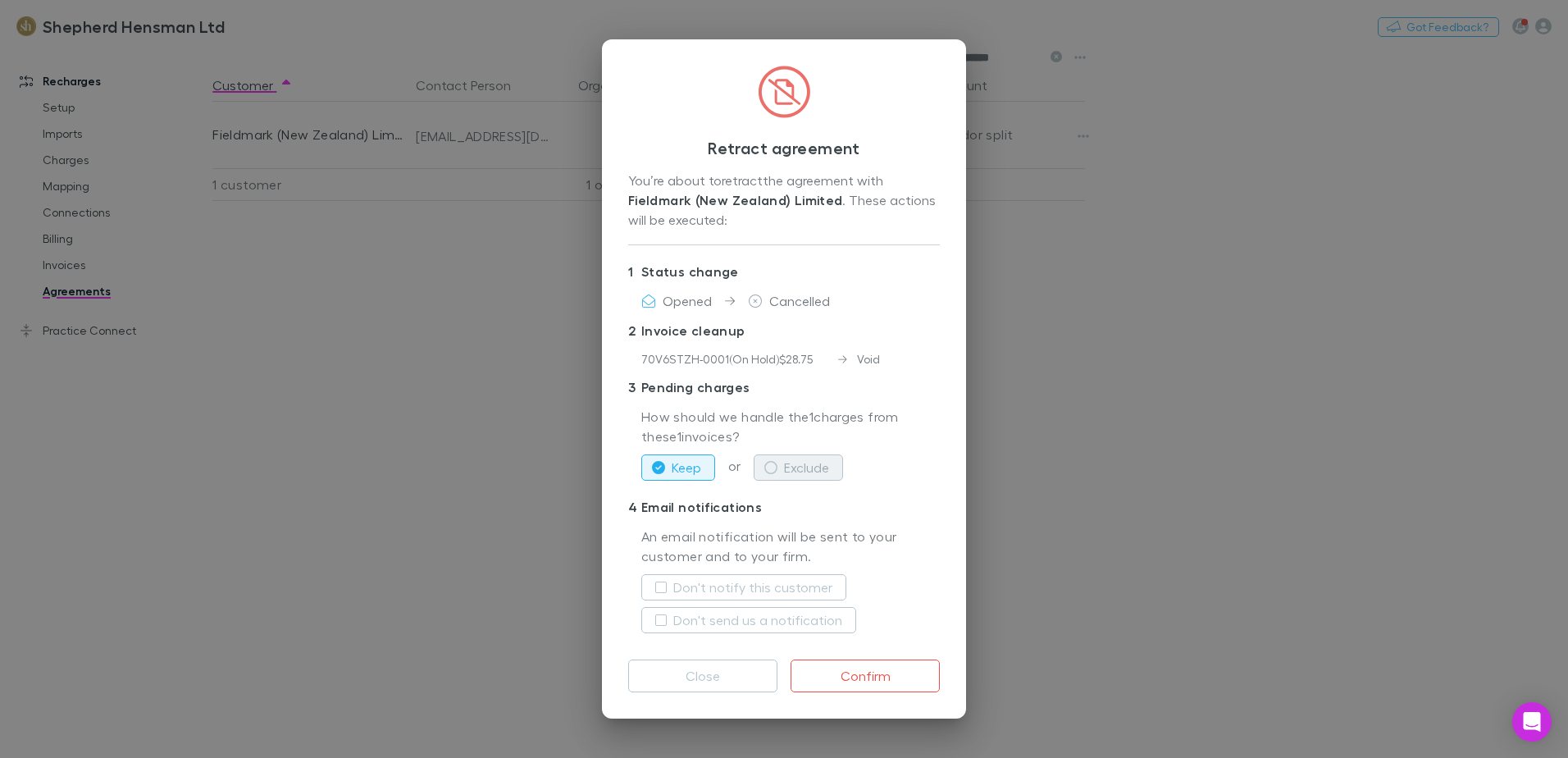
click at [773, 468] on icon "button" at bounding box center [771, 468] width 13 height 13
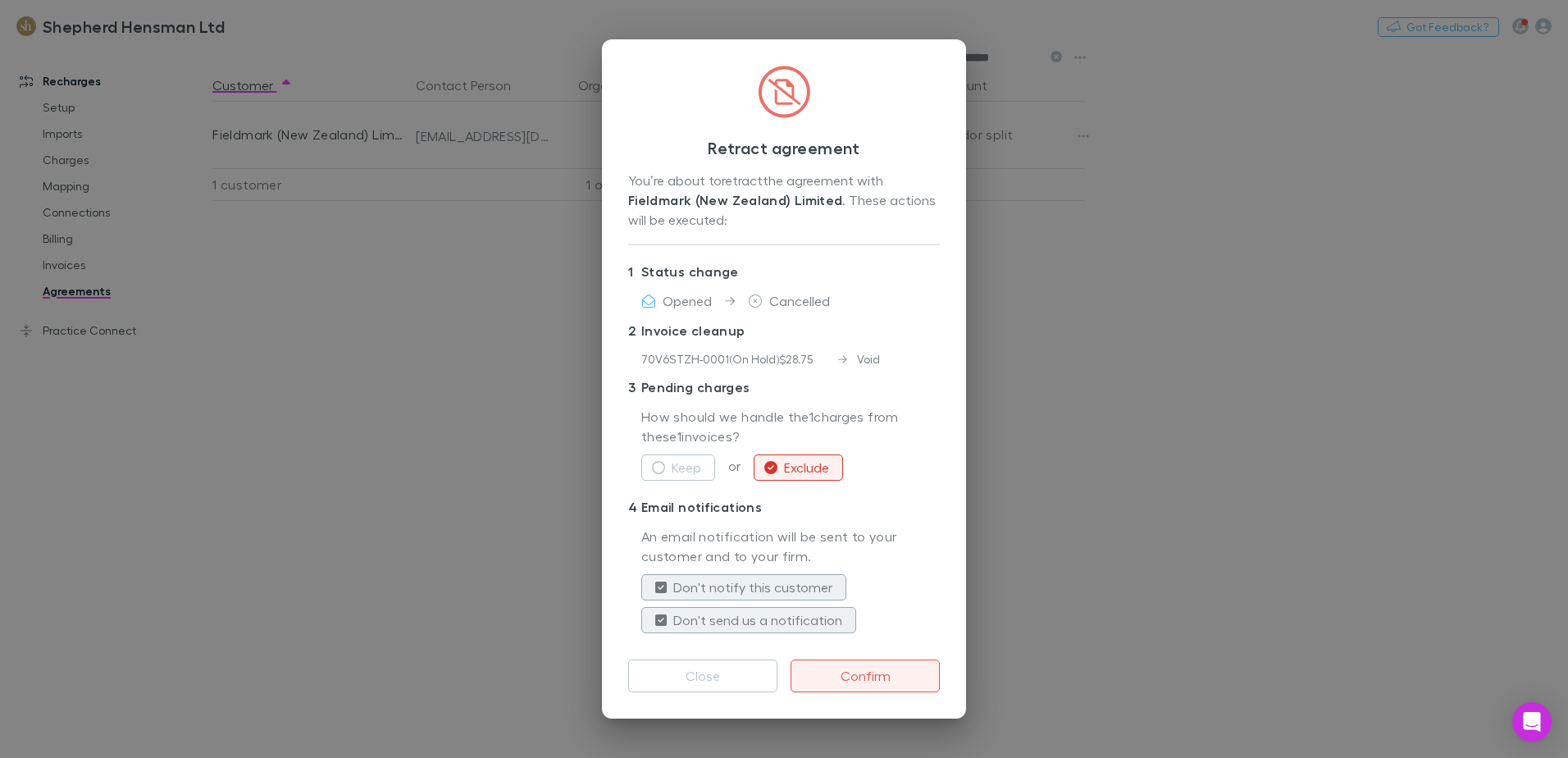
click at [856, 673] on button "Confirm" at bounding box center [864, 676] width 149 height 33
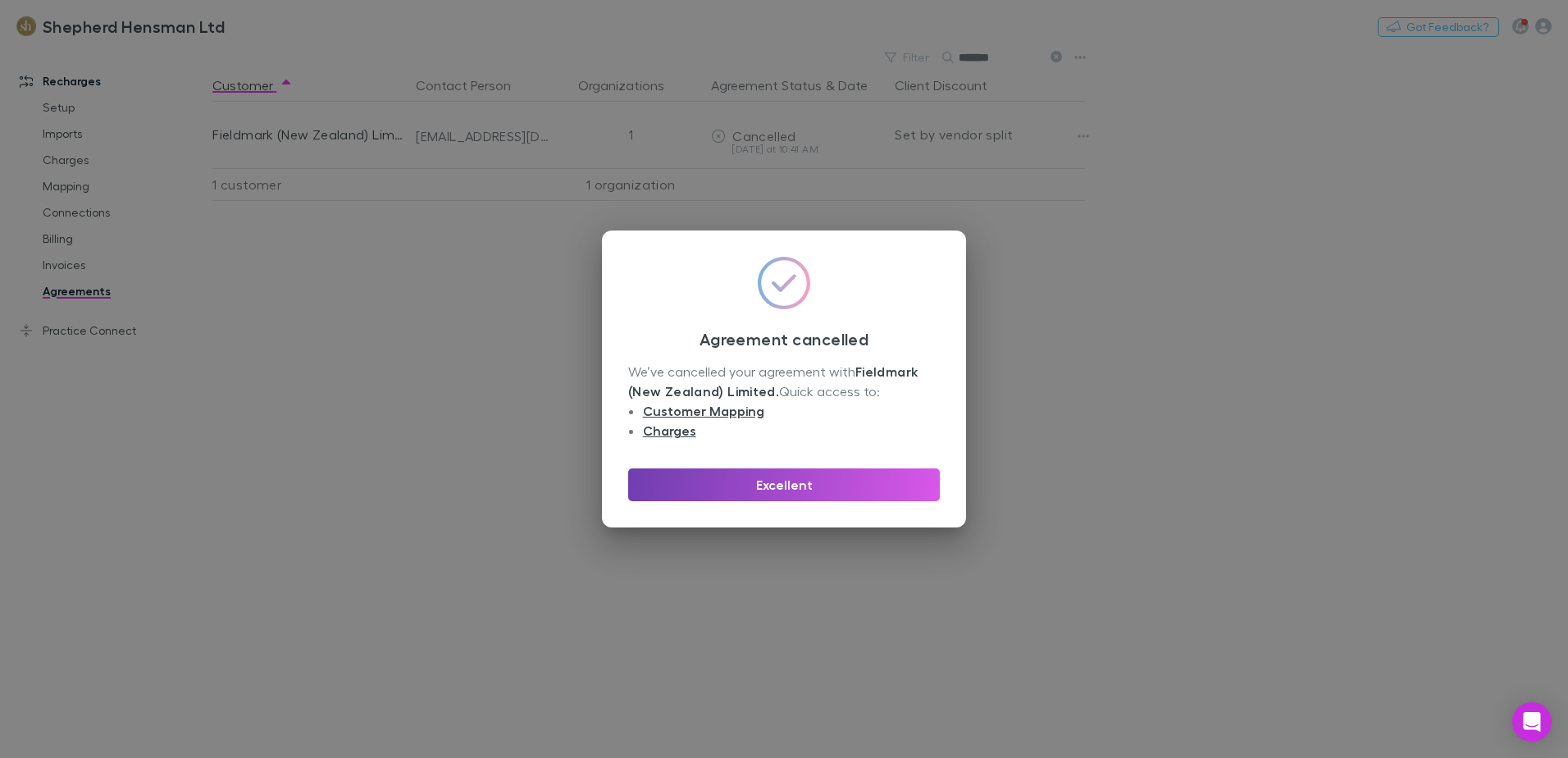
click at [806, 478] on button "Excellent" at bounding box center [784, 484] width 312 height 33
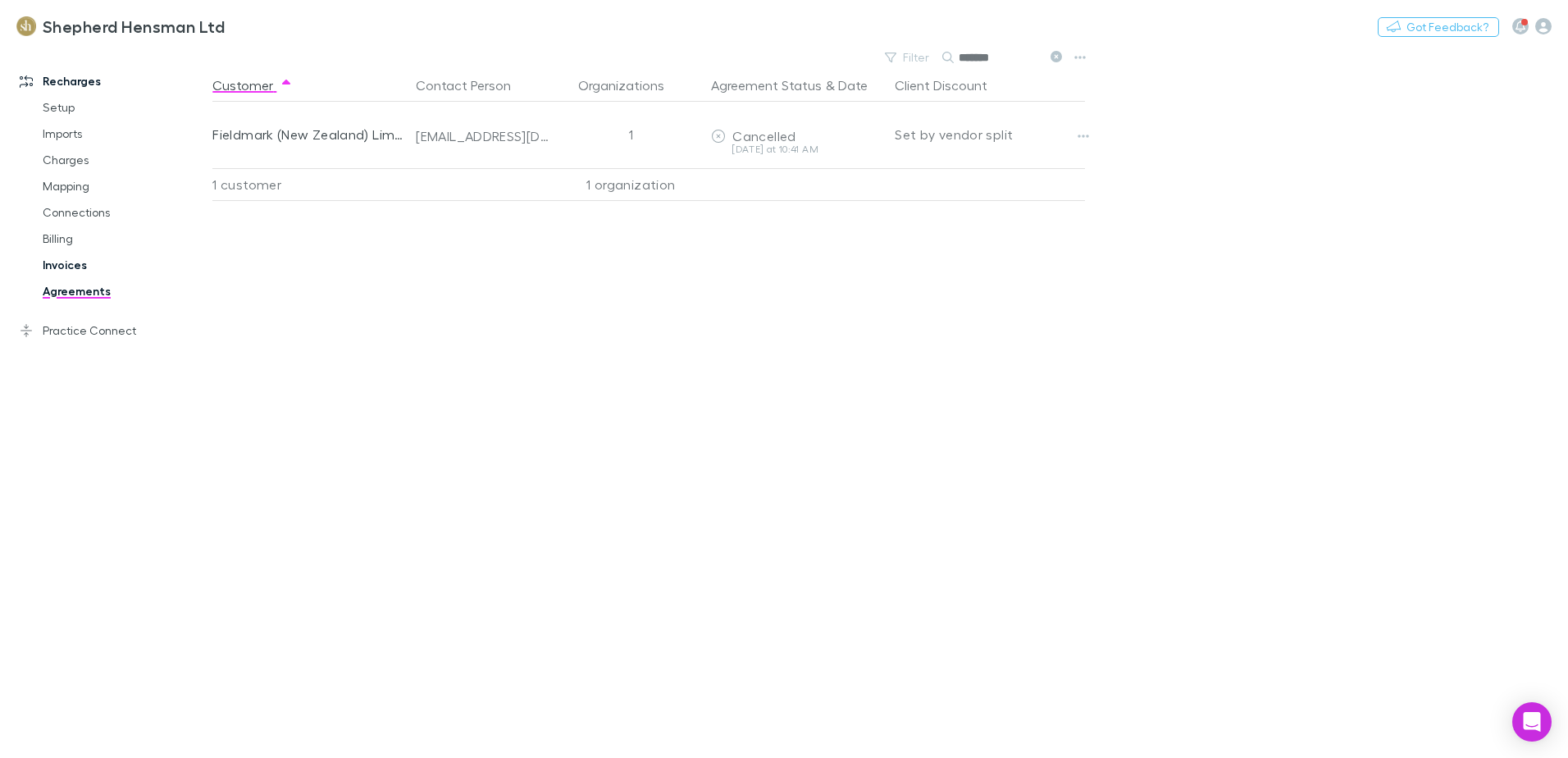
drag, startPoint x: 56, startPoint y: 263, endPoint x: 124, endPoint y: 277, distance: 69.4
click at [56, 263] on link "Invoices" at bounding box center [123, 265] width 195 height 26
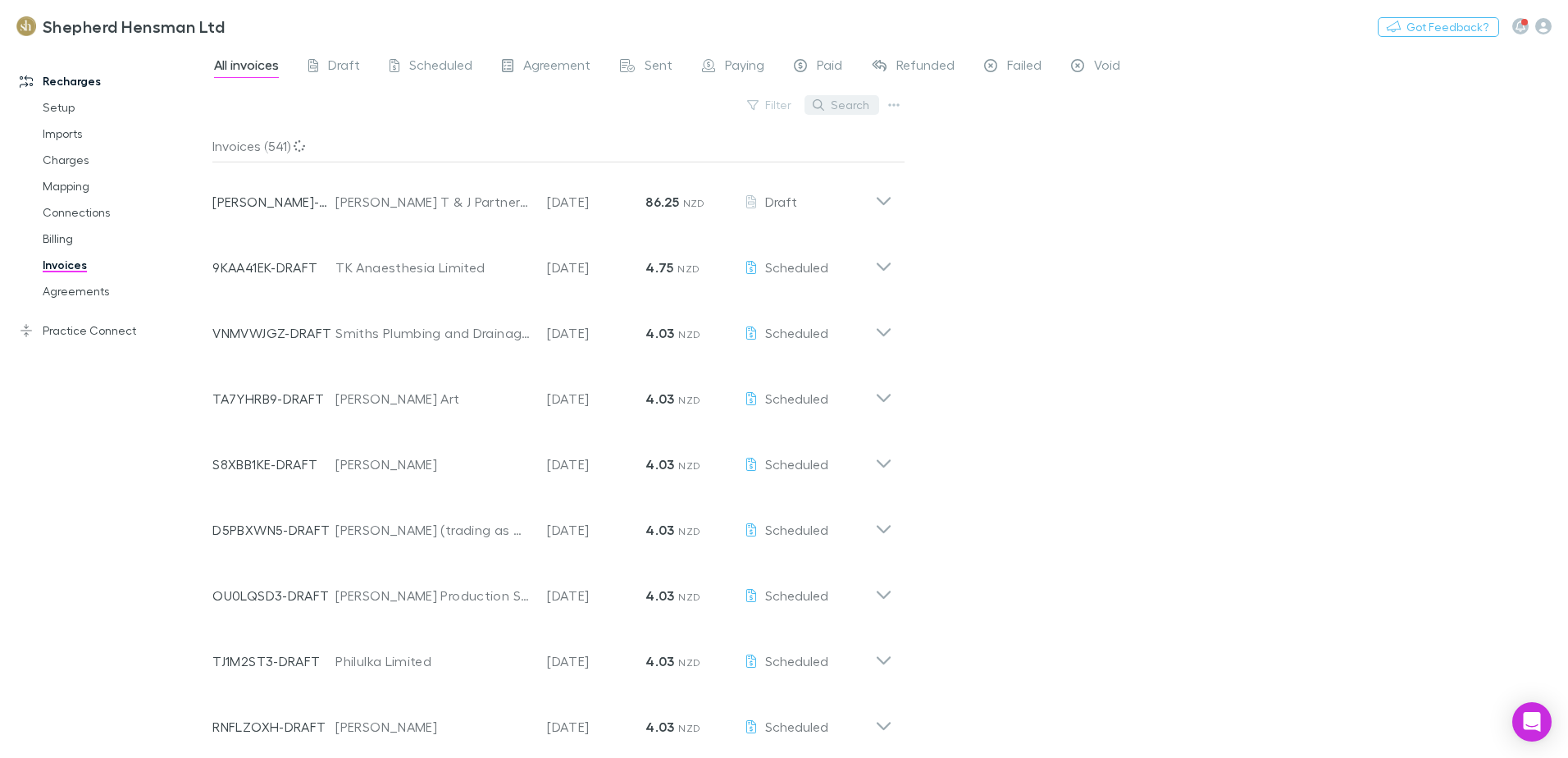
click at [862, 101] on button "Search" at bounding box center [842, 105] width 75 height 19
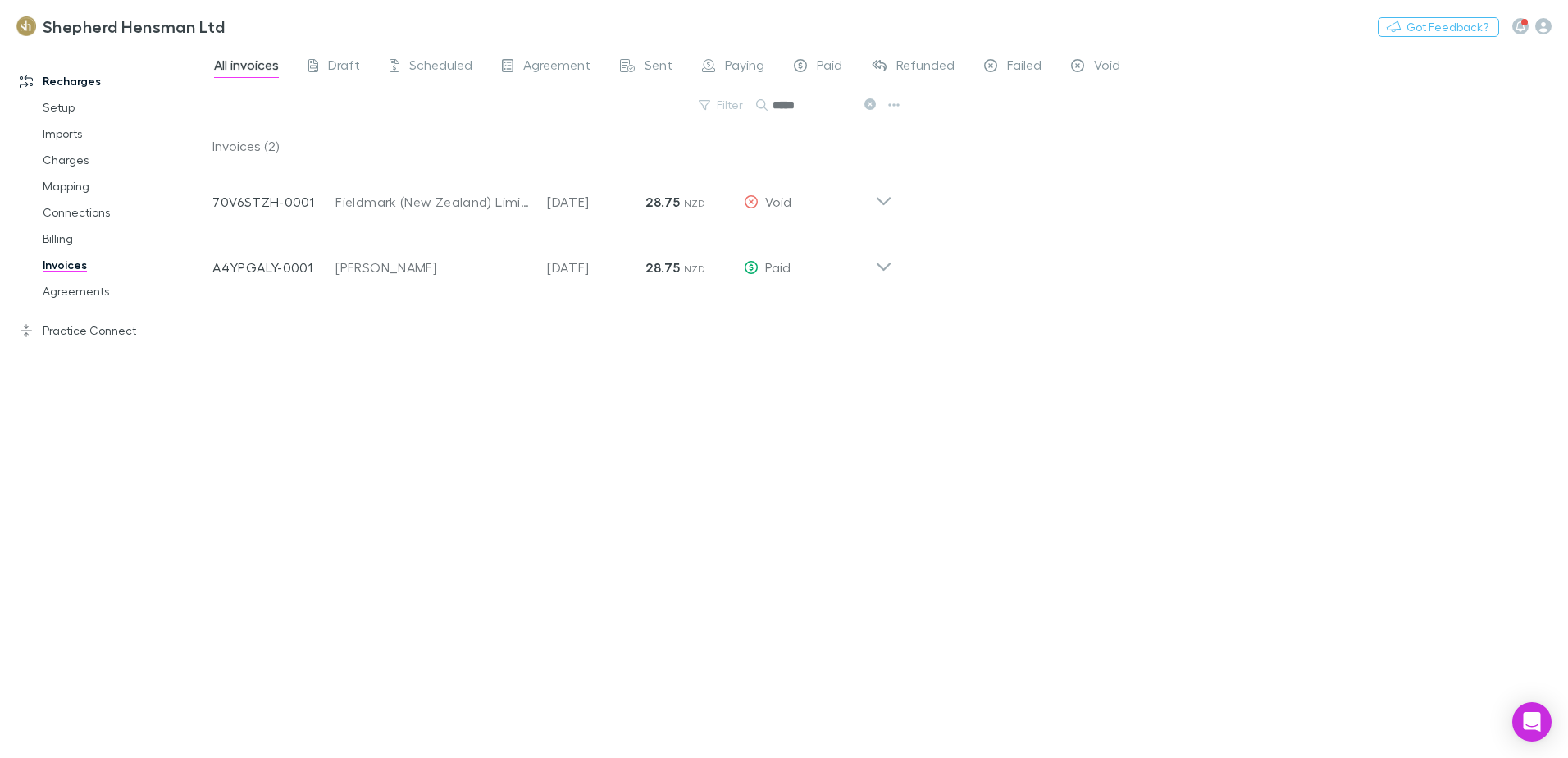
type input "*****"
